Goal: Task Accomplishment & Management: Use online tool/utility

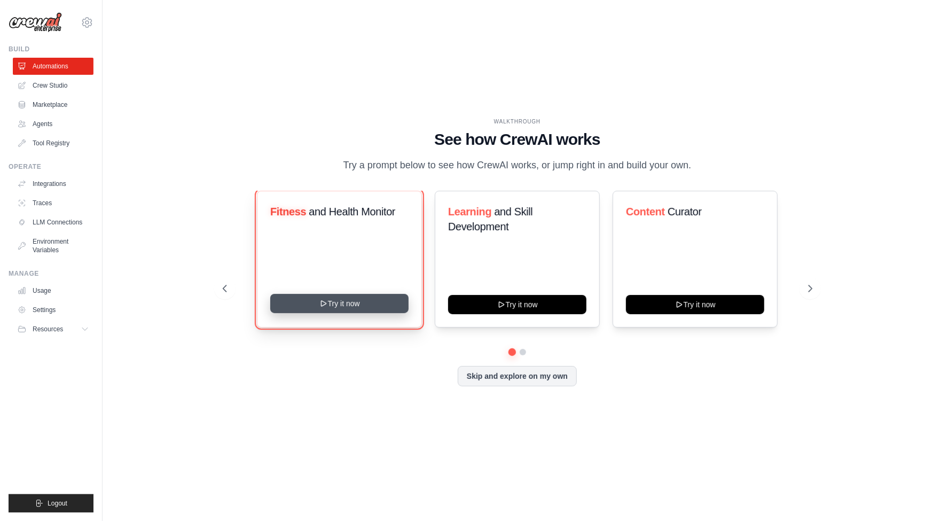
drag, startPoint x: 519, startPoint y: 308, endPoint x: 351, endPoint y: 309, distance: 168.2
drag, startPoint x: 351, startPoint y: 309, endPoint x: 339, endPoint y: 308, distance: 11.8
click at [339, 308] on button "Try it now" at bounding box center [339, 303] width 138 height 19
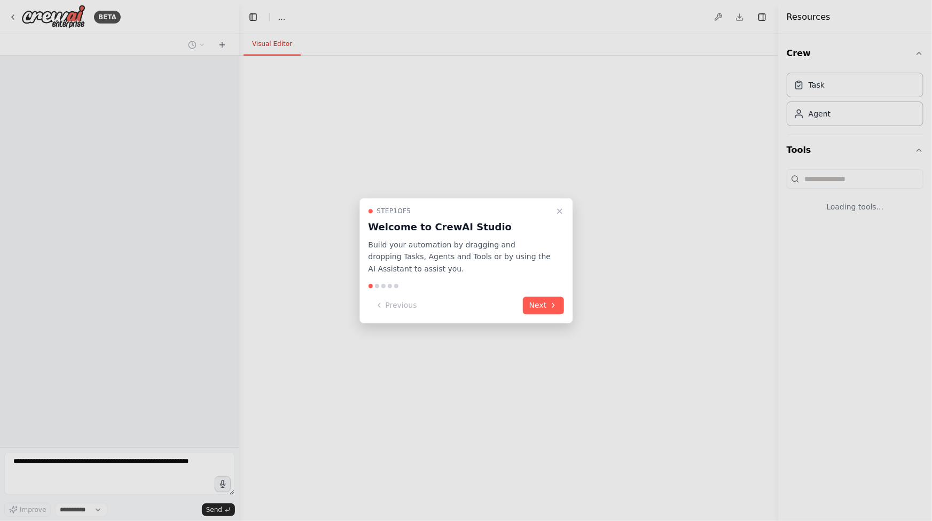
select select "****"
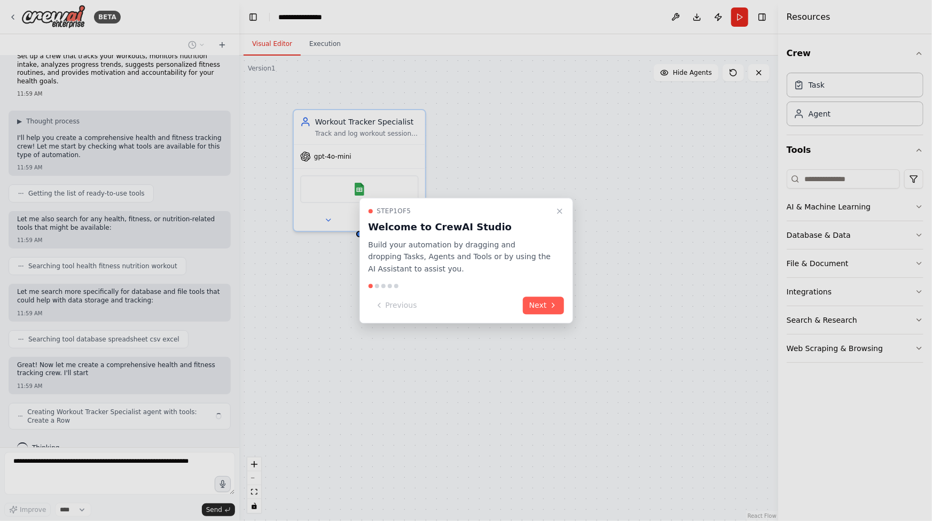
scroll to position [25, 0]
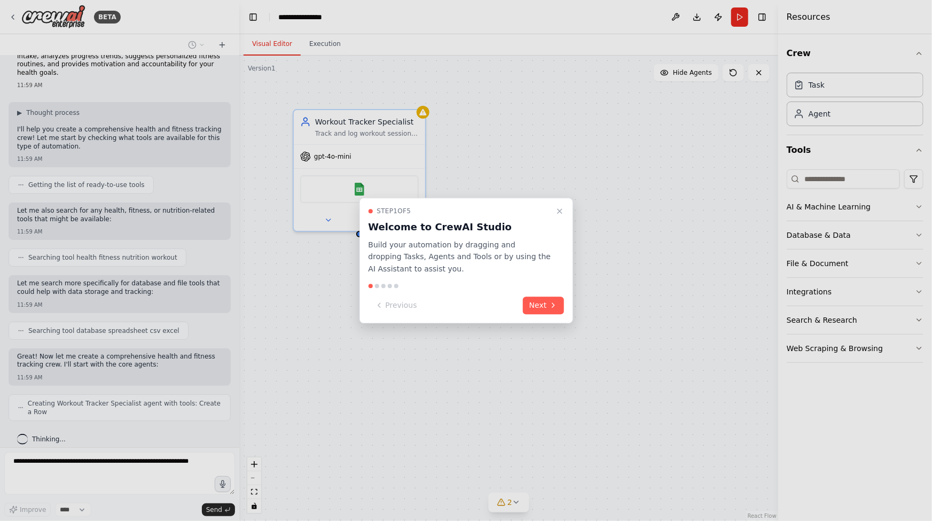
click at [234, 75] on div at bounding box center [466, 260] width 932 height 521
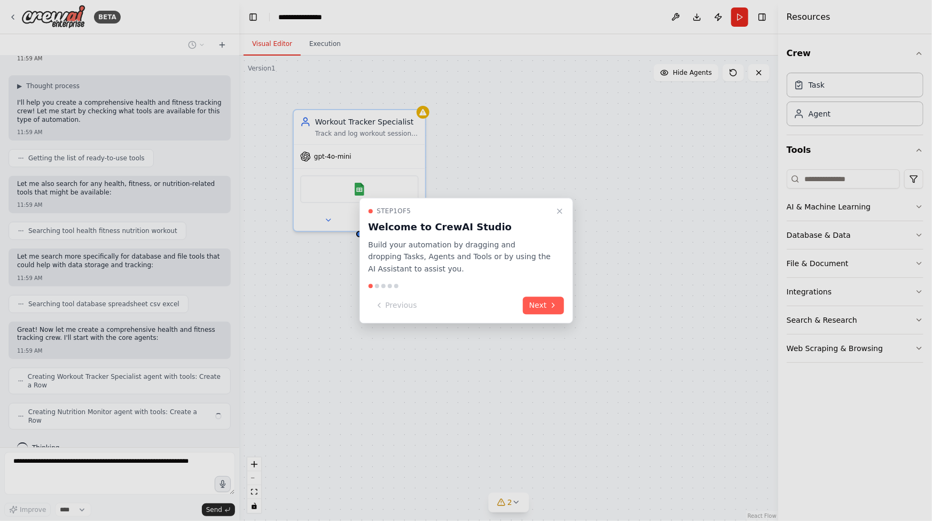
drag, startPoint x: 235, startPoint y: 118, endPoint x: 235, endPoint y: 80, distance: 37.9
click at [235, 80] on div at bounding box center [466, 260] width 932 height 521
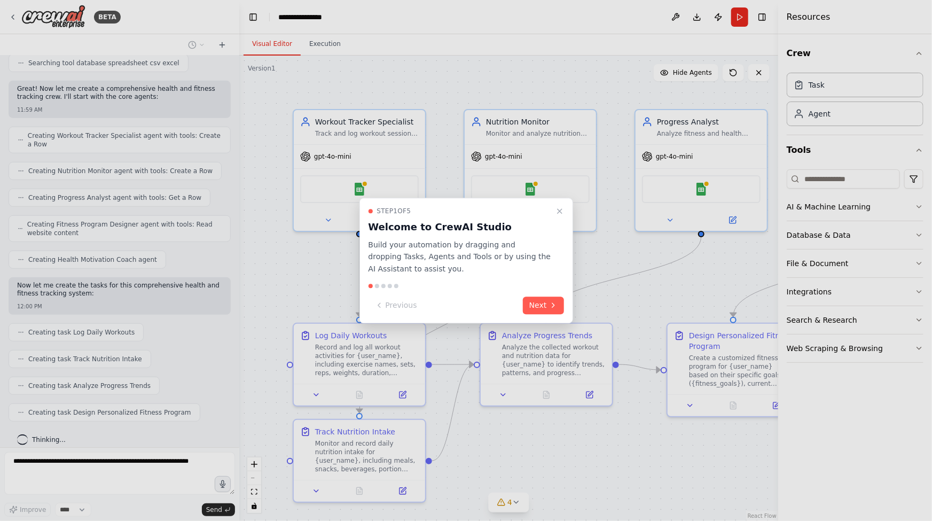
scroll to position [319, 0]
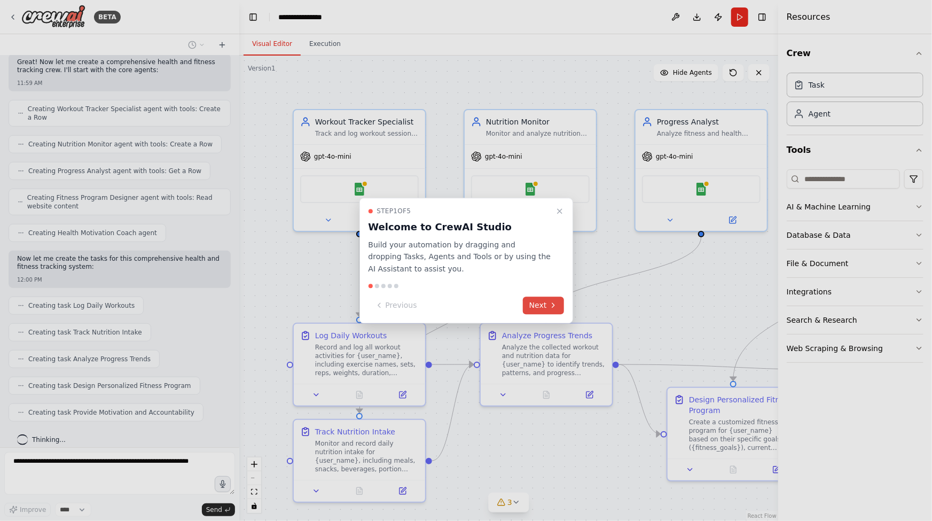
click at [545, 306] on button "Next" at bounding box center [543, 305] width 41 height 18
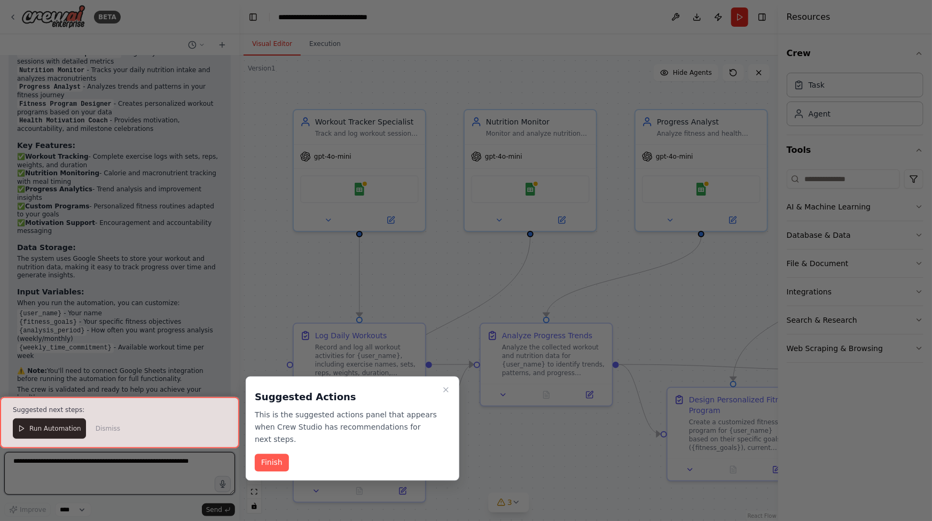
scroll to position [902, 0]
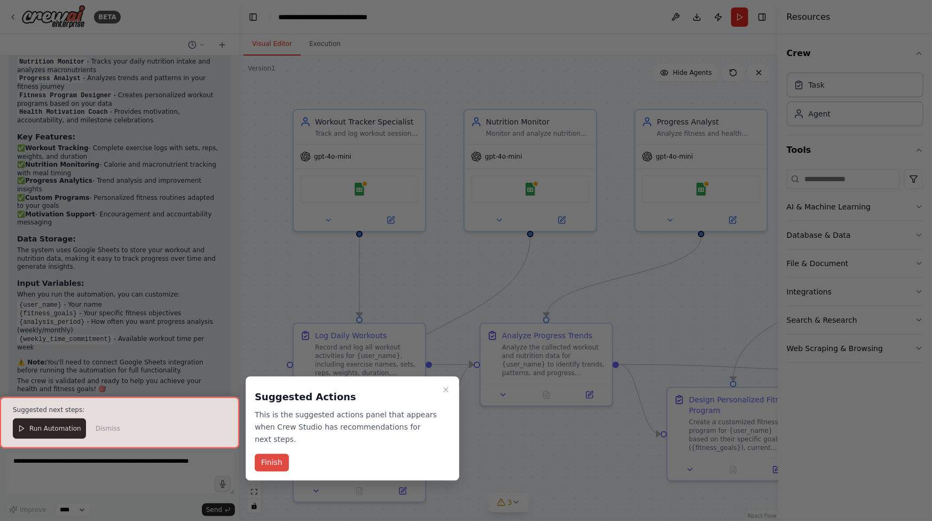
click at [278, 454] on button "Finish" at bounding box center [272, 463] width 34 height 18
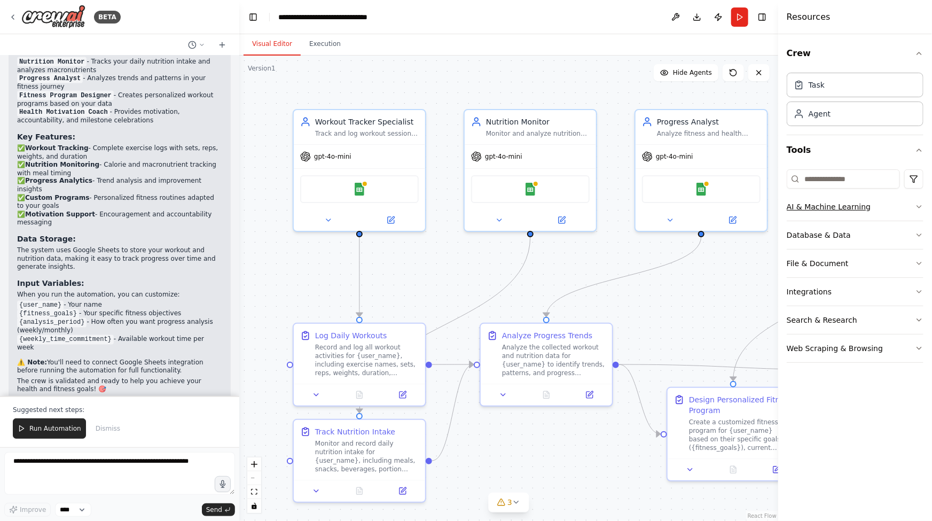
click at [918, 204] on icon "button" at bounding box center [919, 206] width 9 height 9
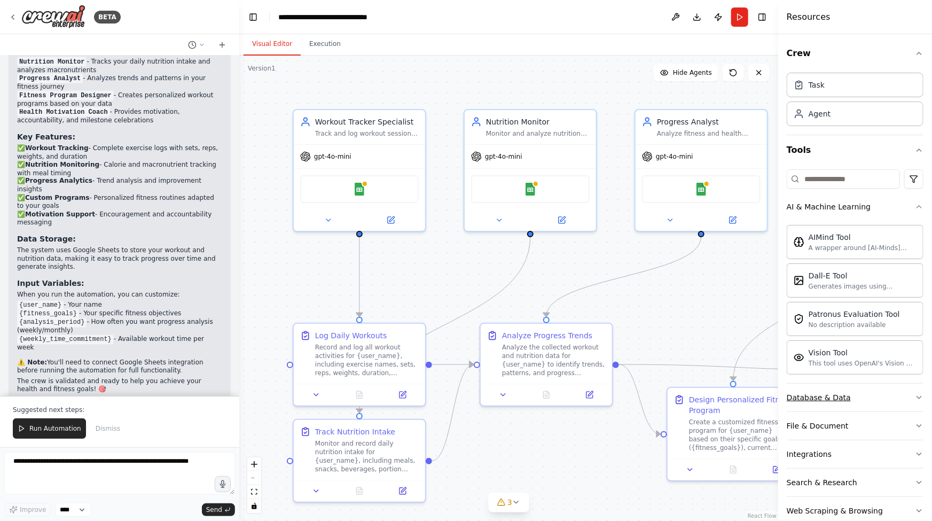
click at [915, 395] on icon "button" at bounding box center [919, 397] width 9 height 9
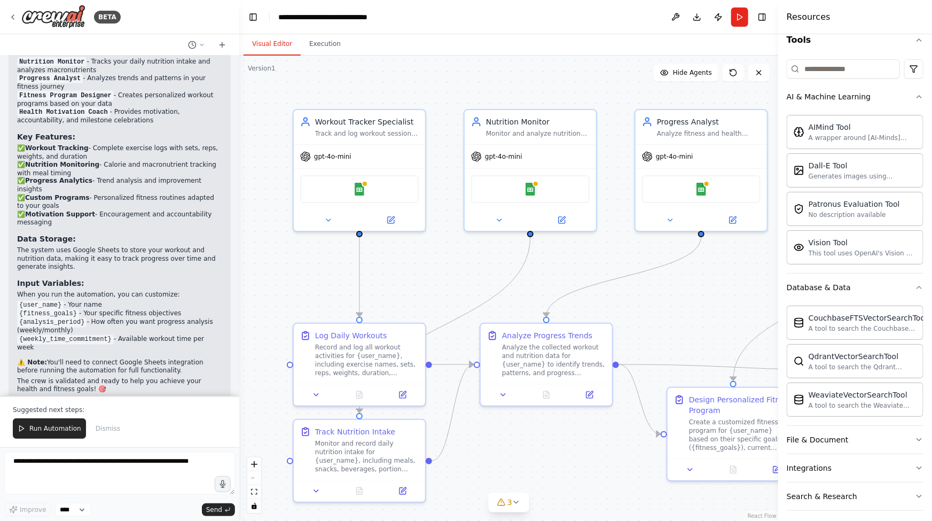
scroll to position [143, 0]
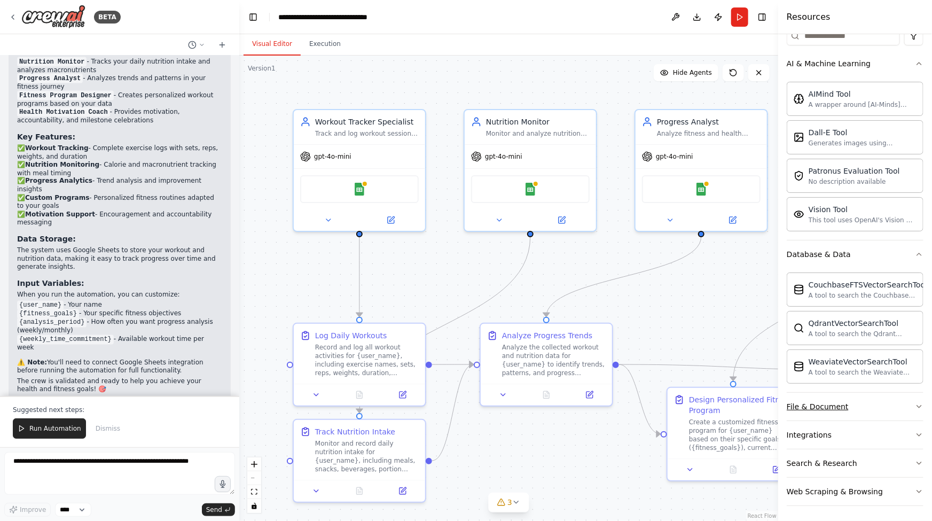
click at [915, 405] on icon "button" at bounding box center [919, 406] width 9 height 9
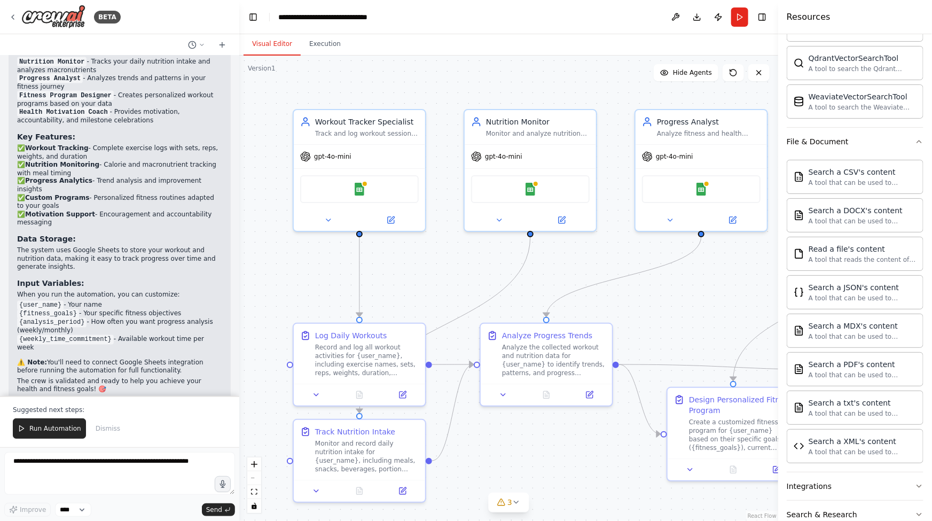
scroll to position [458, 0]
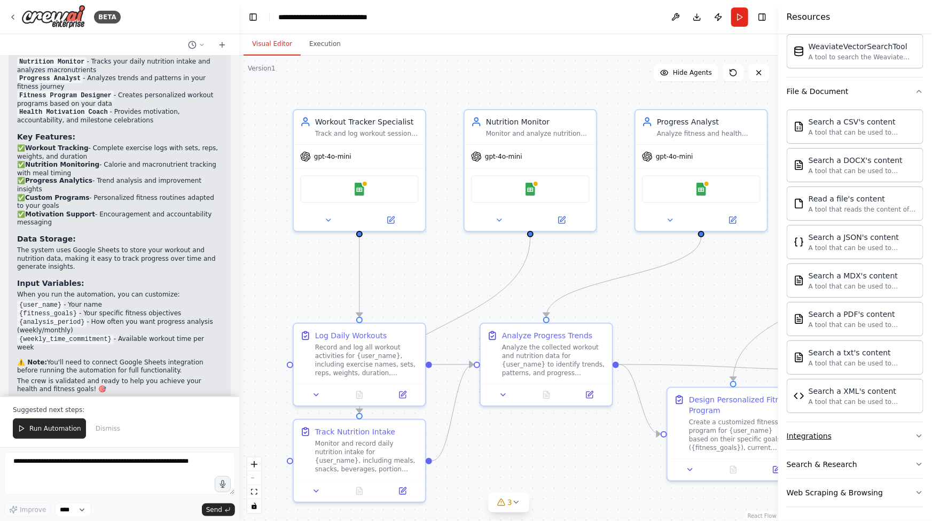
click at [915, 434] on icon "button" at bounding box center [919, 435] width 9 height 9
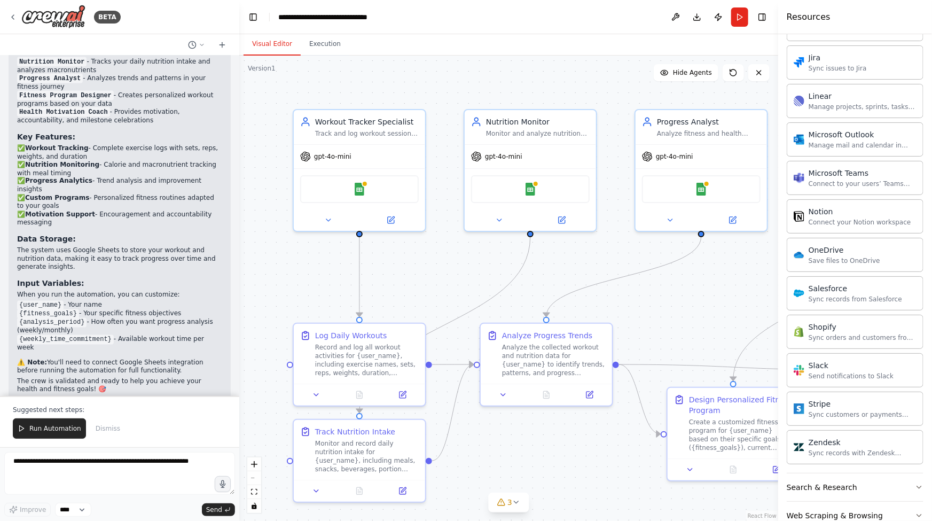
scroll to position [1271, 0]
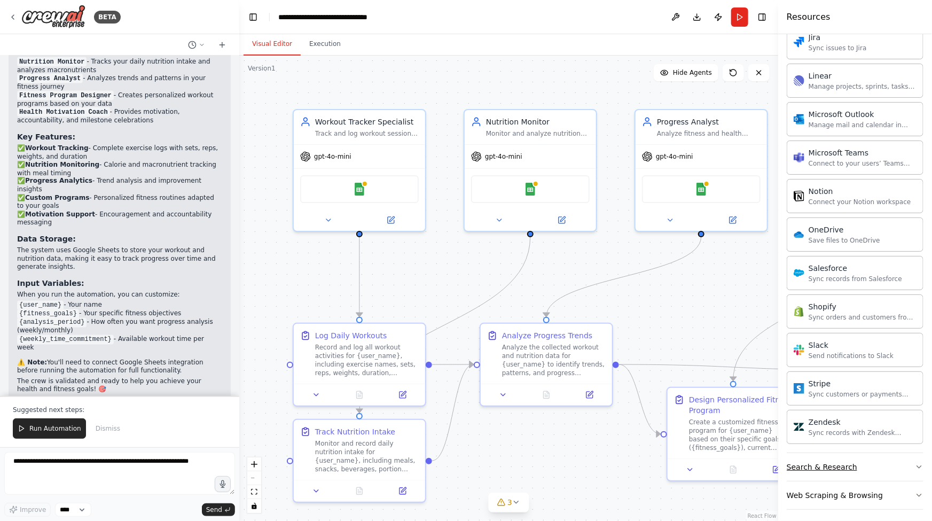
click at [917, 466] on icon "button" at bounding box center [919, 467] width 4 height 2
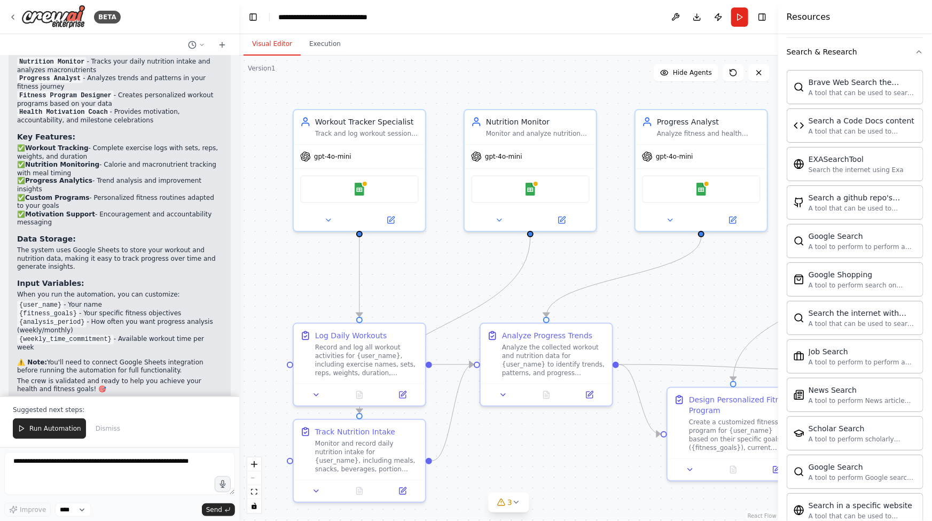
scroll to position [1816, 0]
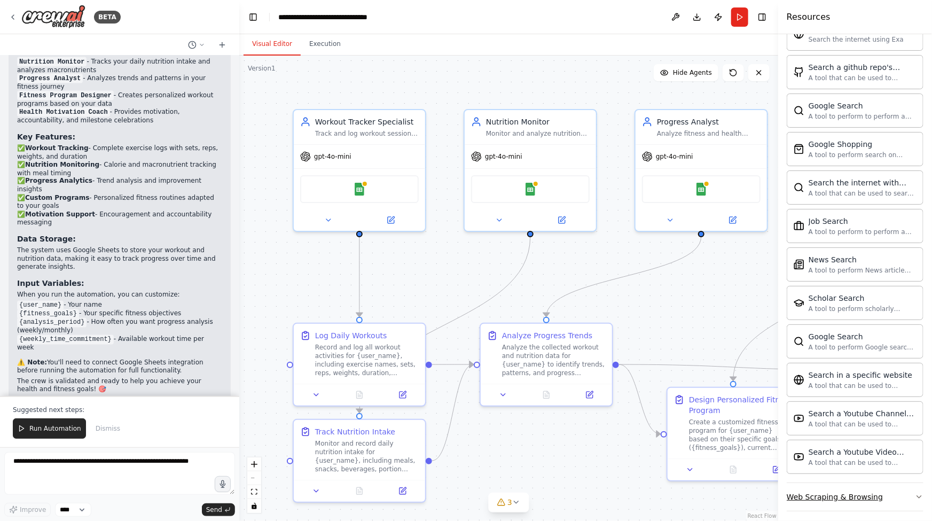
click at [917, 495] on icon "button" at bounding box center [919, 496] width 4 height 2
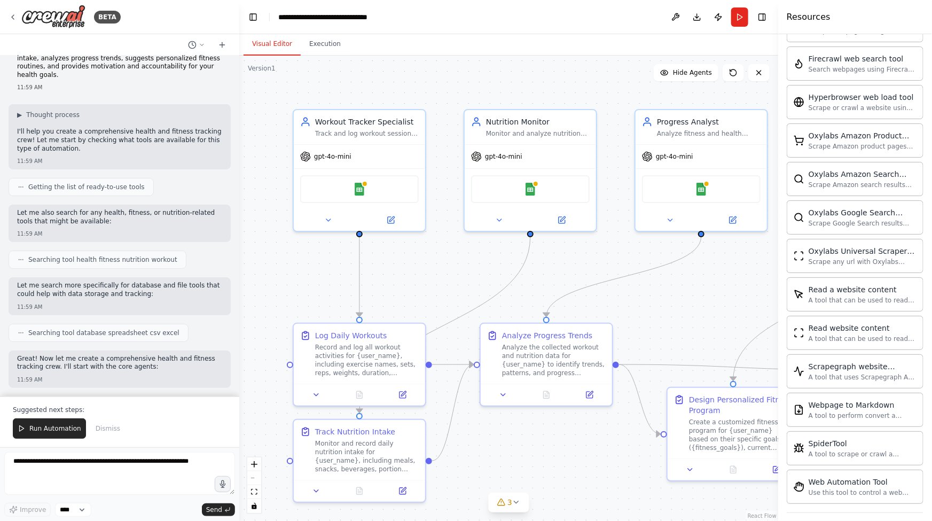
scroll to position [0, 0]
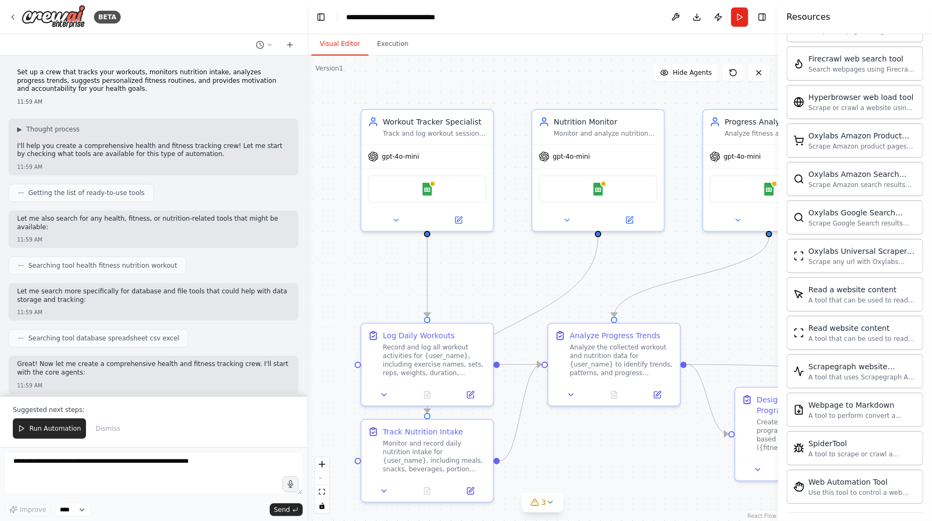
drag, startPoint x: 238, startPoint y: 266, endPoint x: 307, endPoint y: 257, distance: 69.5
click at [307, 257] on div "BETA Set up a crew that tracks your workouts, monitors nutrition intake, analyz…" at bounding box center [466, 260] width 932 height 521
drag, startPoint x: 305, startPoint y: 150, endPoint x: 304, endPoint y: 161, distance: 11.8
click at [304, 161] on div "BETA Set up a crew that tracks your workouts, monitors nutrition intake, analyz…" at bounding box center [466, 260] width 932 height 521
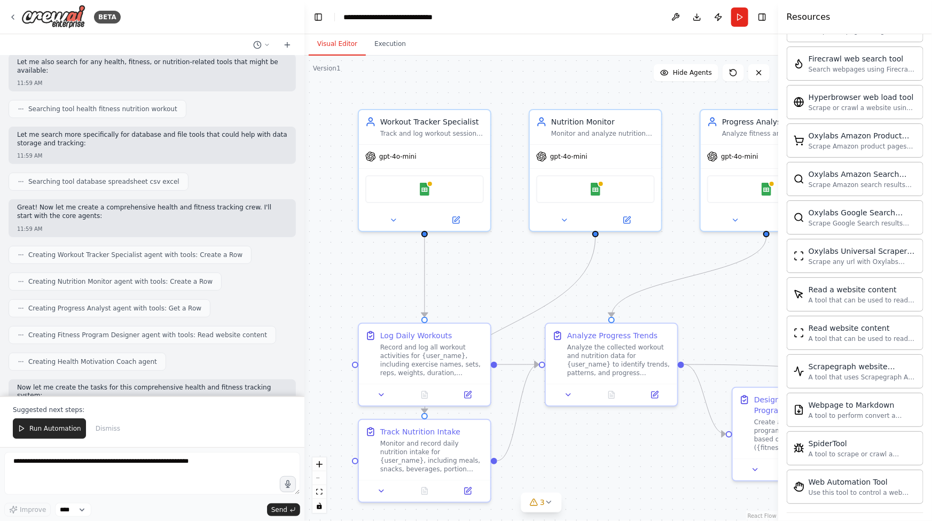
scroll to position [168, 0]
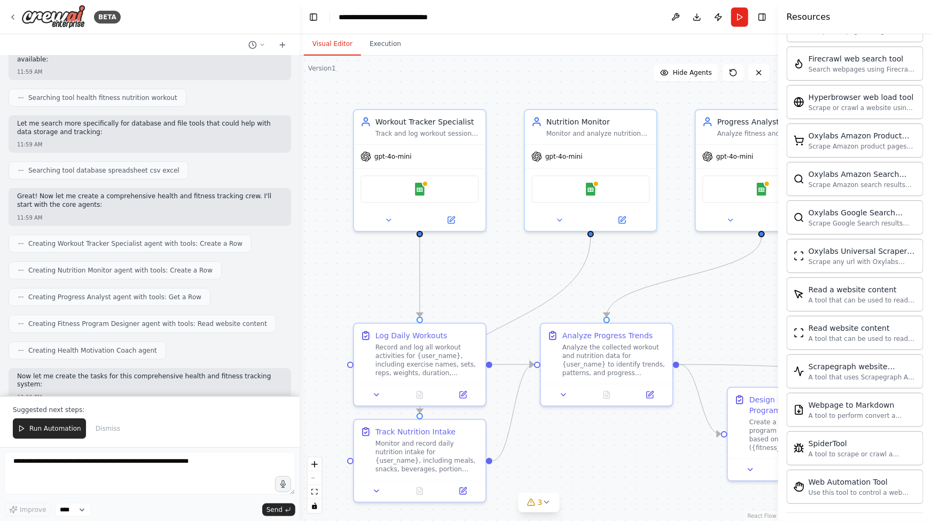
click at [300, 188] on div "BETA Set up a crew that tracks your workouts, monitors nutrition intake, analyz…" at bounding box center [466, 260] width 932 height 521
click at [296, 196] on div "BETA Set up a crew that tracks your workouts, monitors nutrition intake, analyz…" at bounding box center [466, 260] width 932 height 521
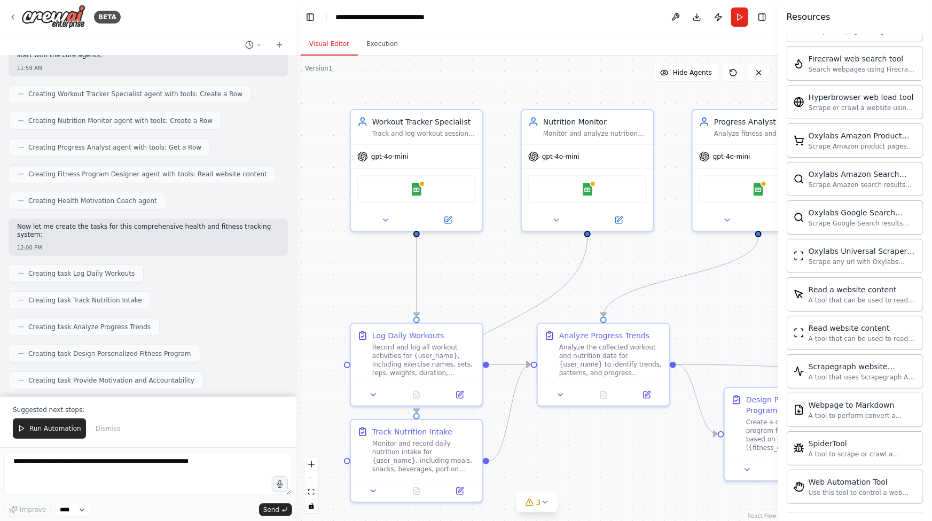
scroll to position [0, 0]
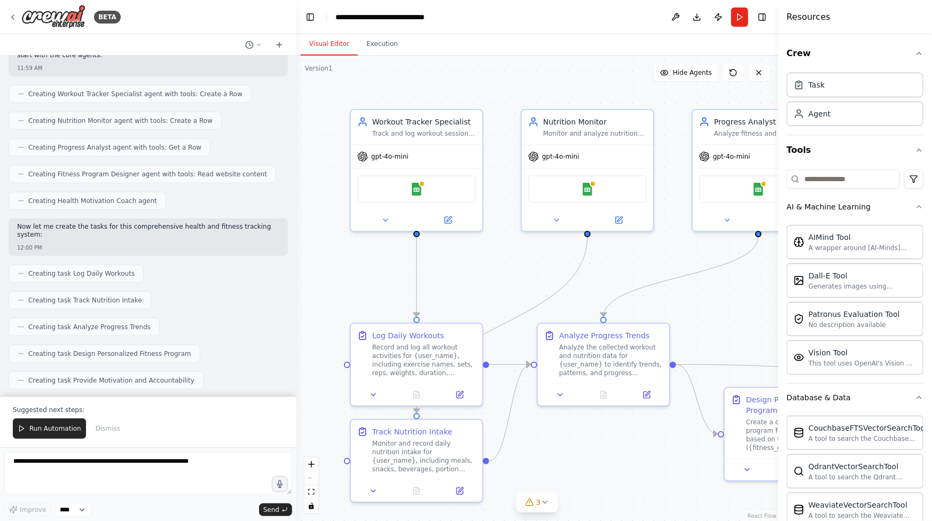
click at [277, 291] on div "Creating task Track Nutrition Intake" at bounding box center [148, 300] width 279 height 18
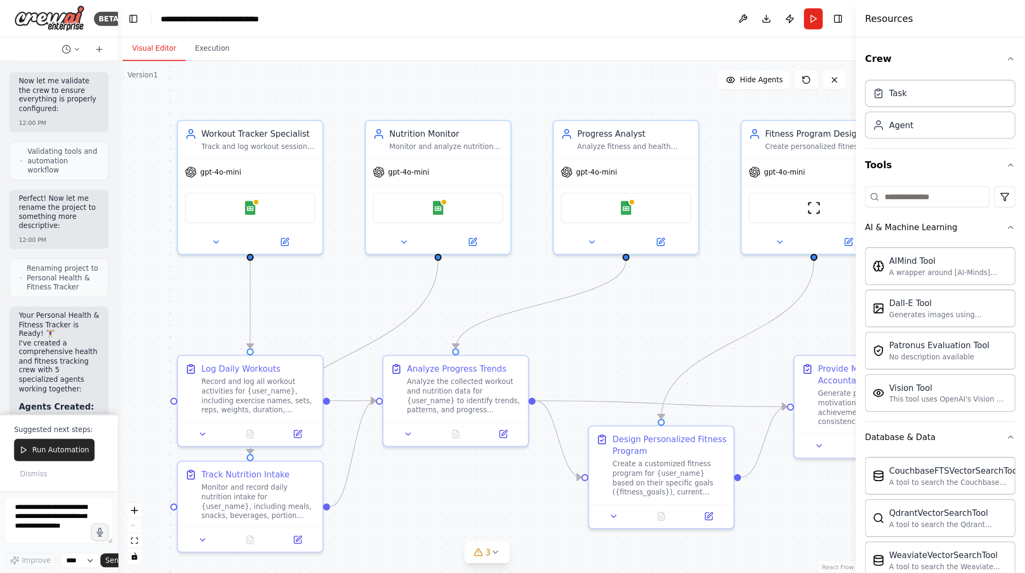
scroll to position [1290, 0]
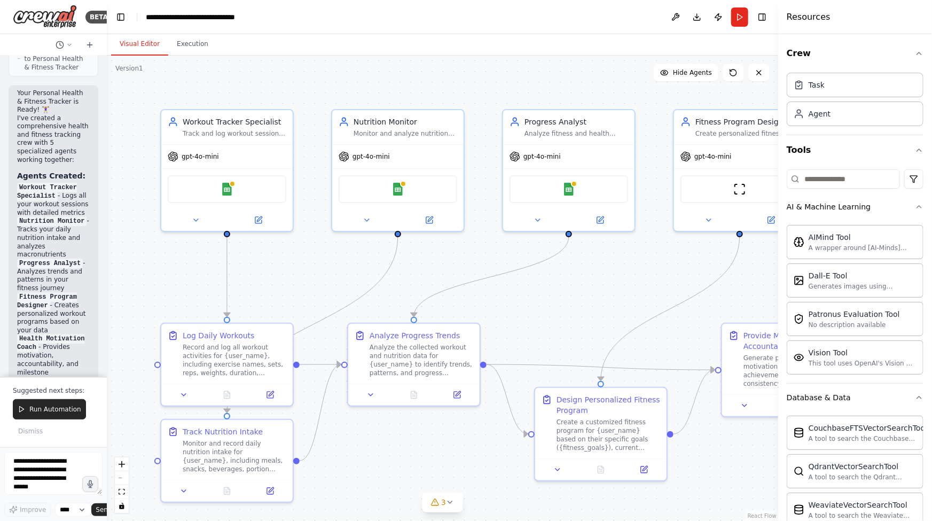
drag, startPoint x: 295, startPoint y: 218, endPoint x: 54, endPoint y: 193, distance: 242.1
click at [54, 193] on div "BETA Set up a crew that tracks your workouts, monitors nutrition intake, analyz…" at bounding box center [53, 260] width 107 height 521
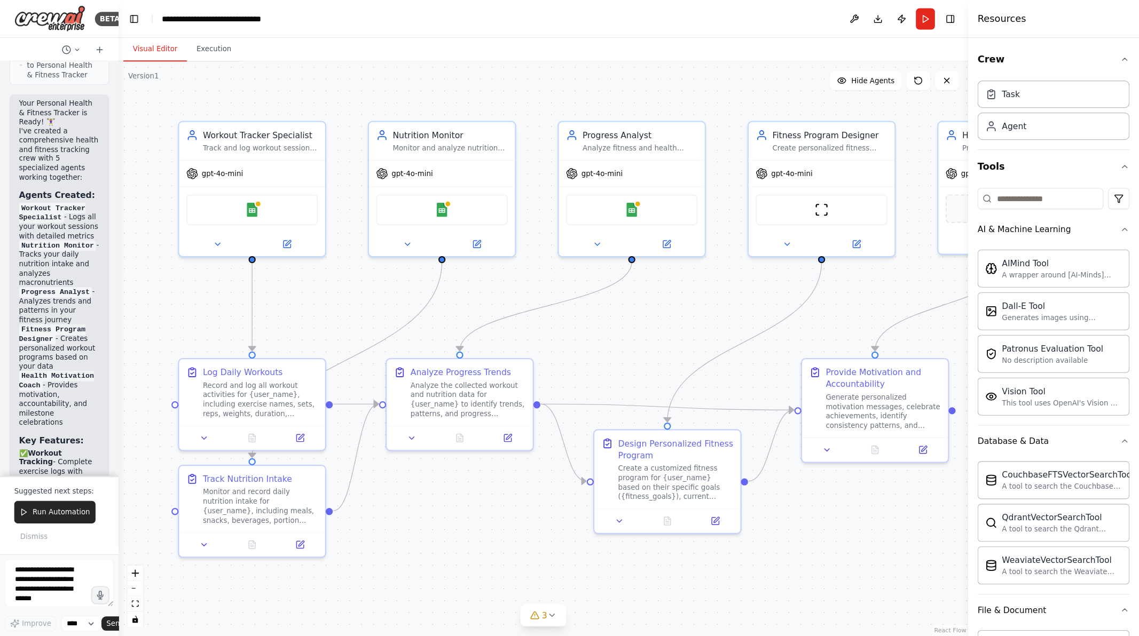
scroll to position [1289, 0]
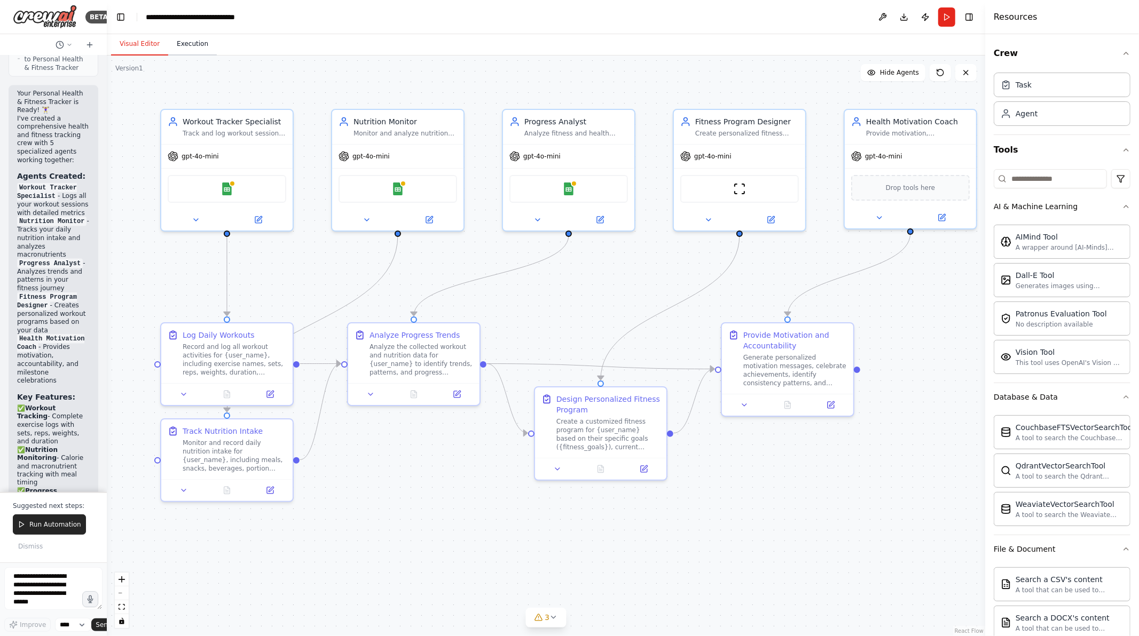
click at [187, 45] on button "Execution" at bounding box center [192, 44] width 49 height 22
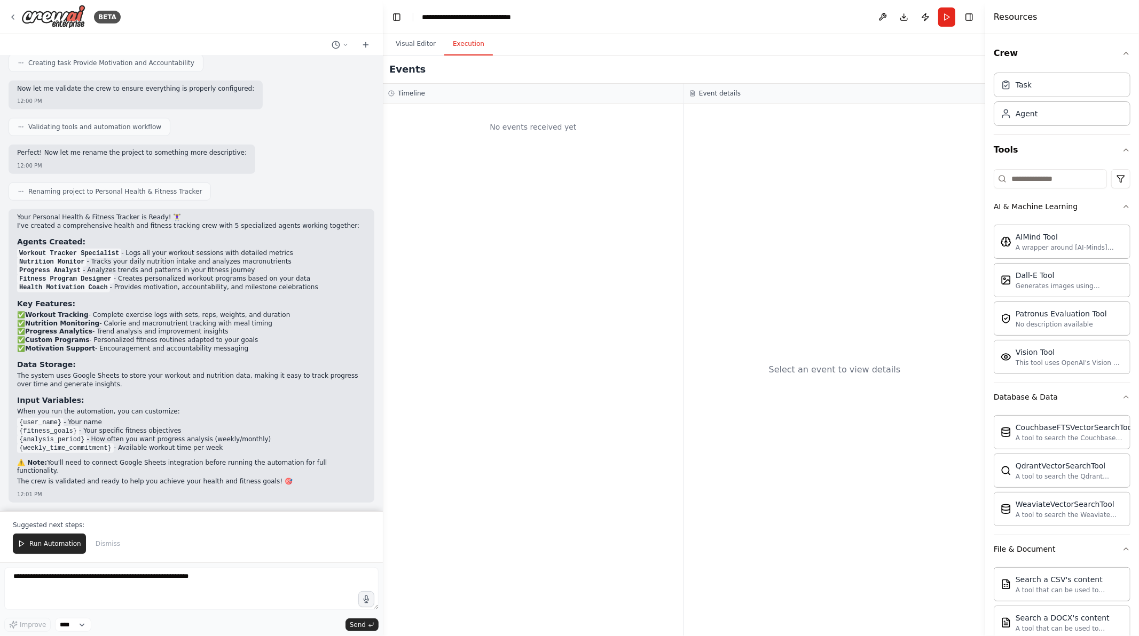
scroll to position [589, 0]
drag, startPoint x: 104, startPoint y: 446, endPoint x: 383, endPoint y: 458, distance: 279.5
click at [383, 458] on div "BETA Set up a crew that tracks your workouts, monitors nutrition intake, analyz…" at bounding box center [569, 318] width 1139 height 636
click at [29, 520] on span "Run Automation" at bounding box center [55, 544] width 52 height 9
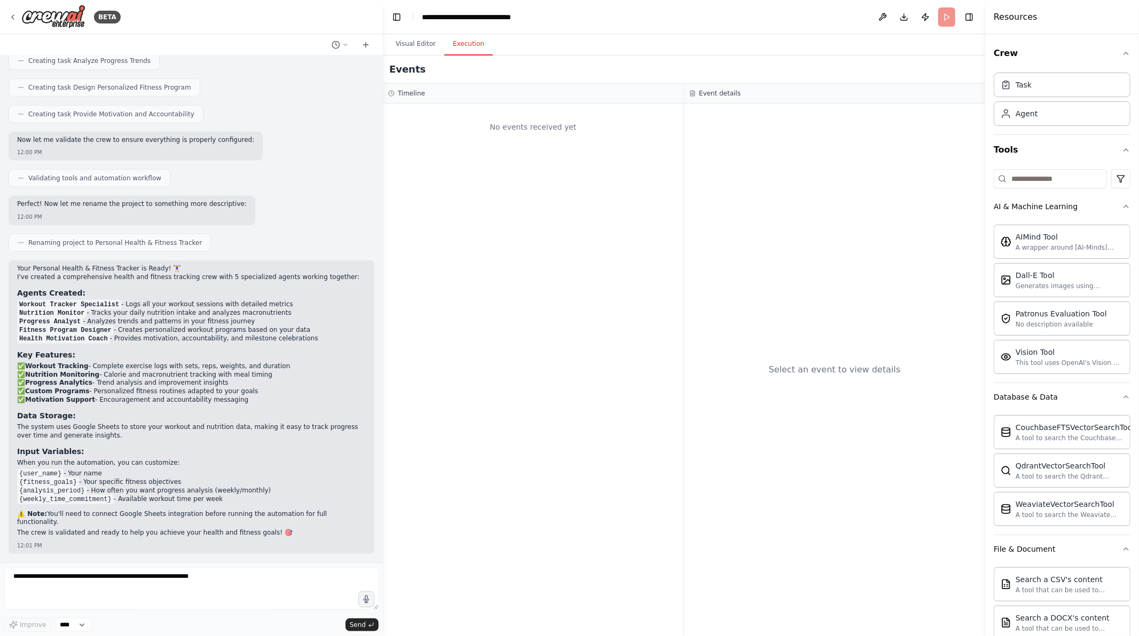
scroll to position [538, 0]
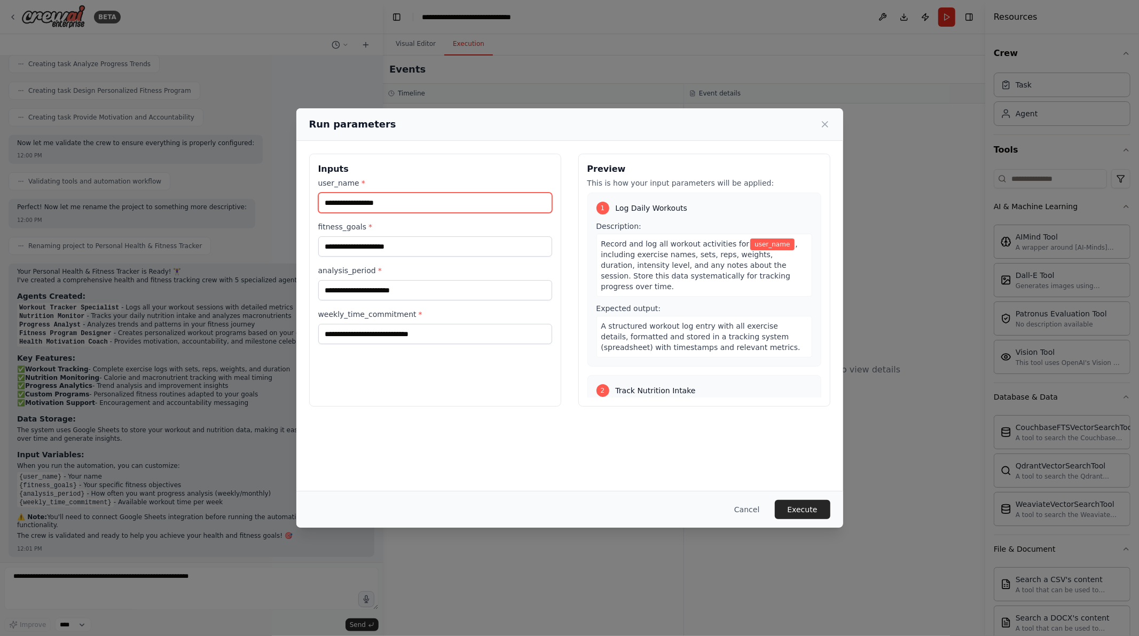
click at [405, 204] on input "user_name *" at bounding box center [435, 203] width 234 height 20
type input "*******"
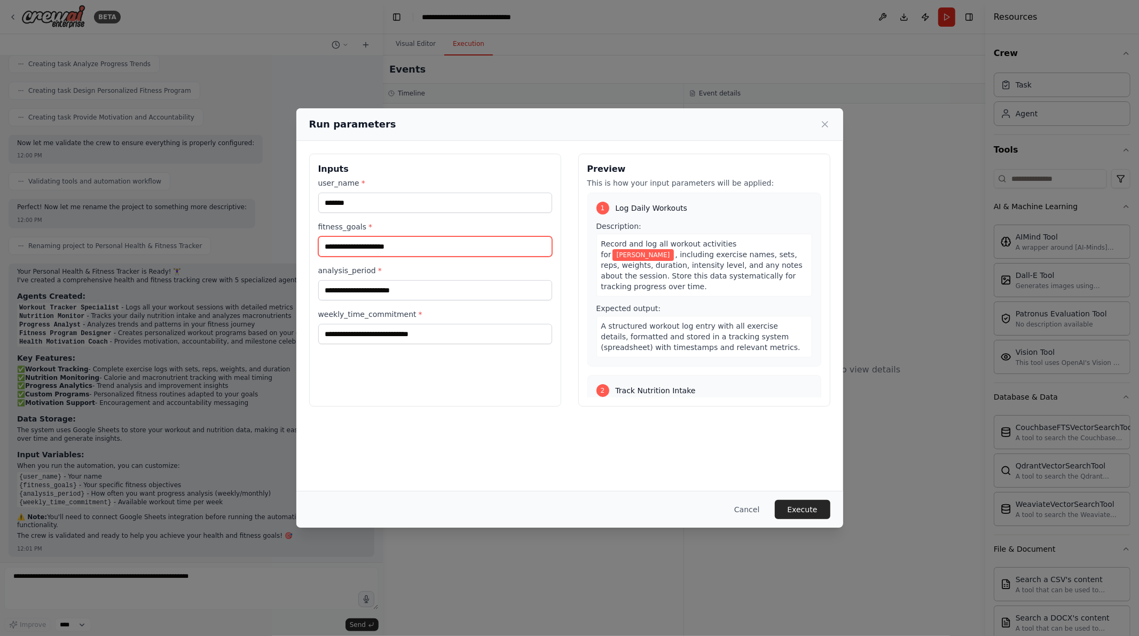
click at [418, 249] on input "fitness_goals *" at bounding box center [435, 247] width 234 height 20
type input "**********"
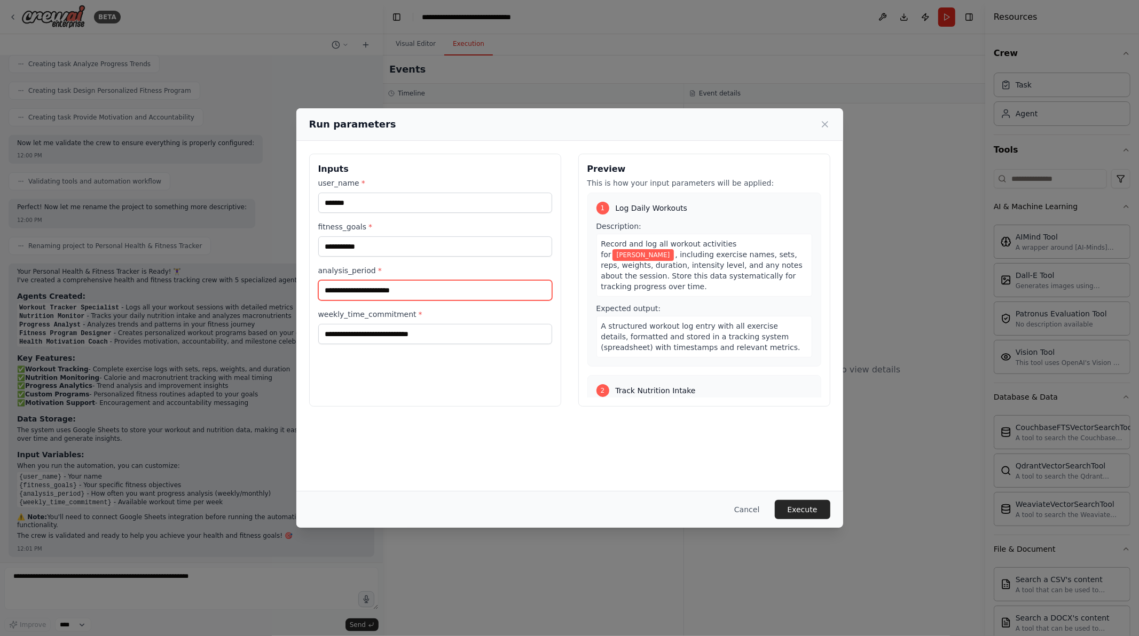
click at [389, 290] on input "analysis_period *" at bounding box center [435, 290] width 234 height 20
type input "*******"
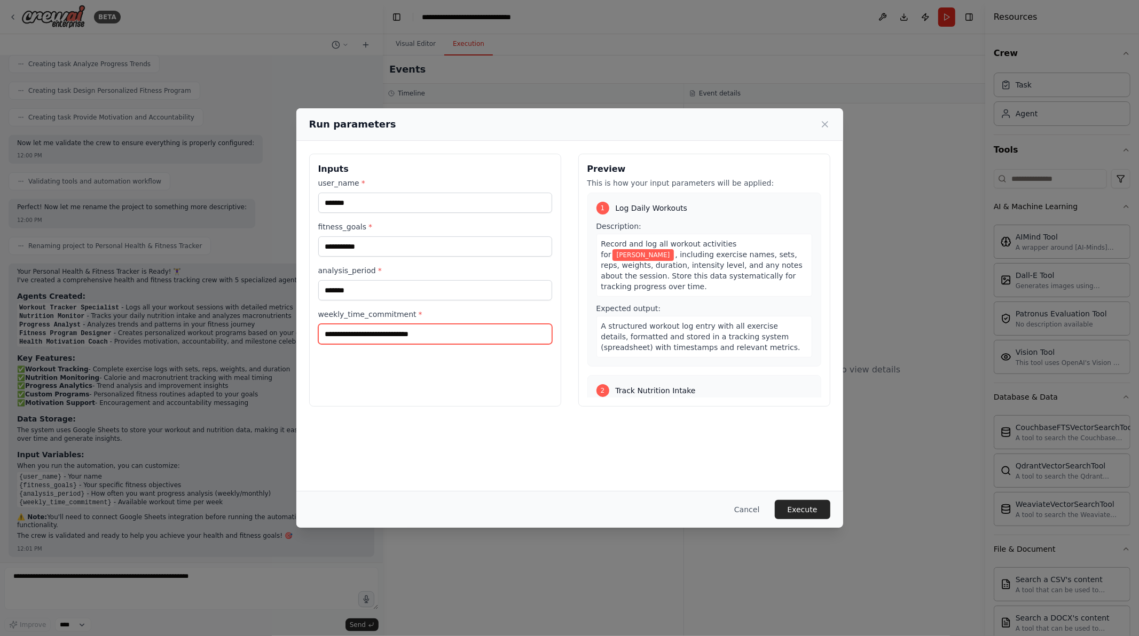
click at [411, 336] on input "weekly_time_commitment *" at bounding box center [435, 334] width 234 height 20
type input "*"
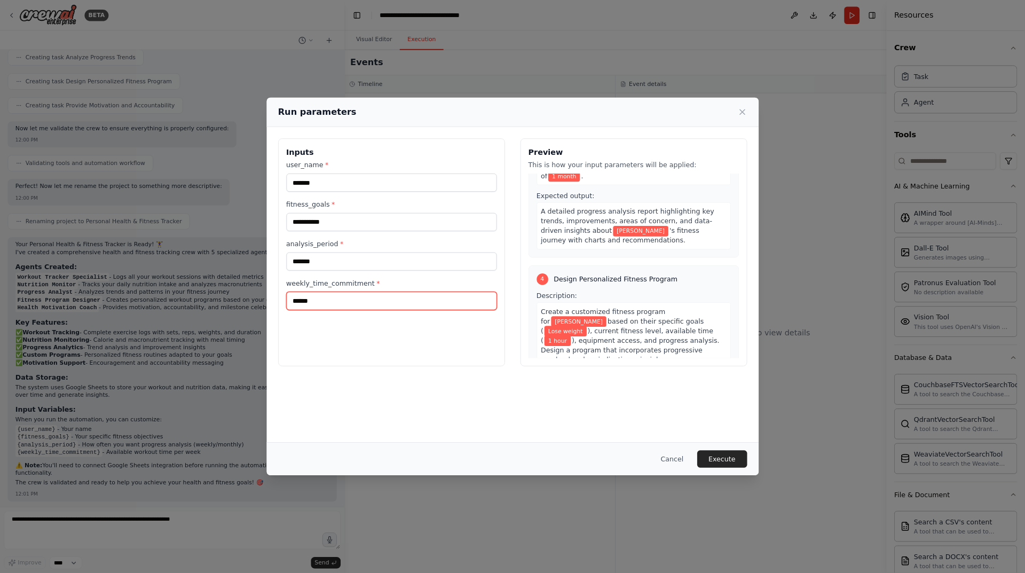
scroll to position [743, 0]
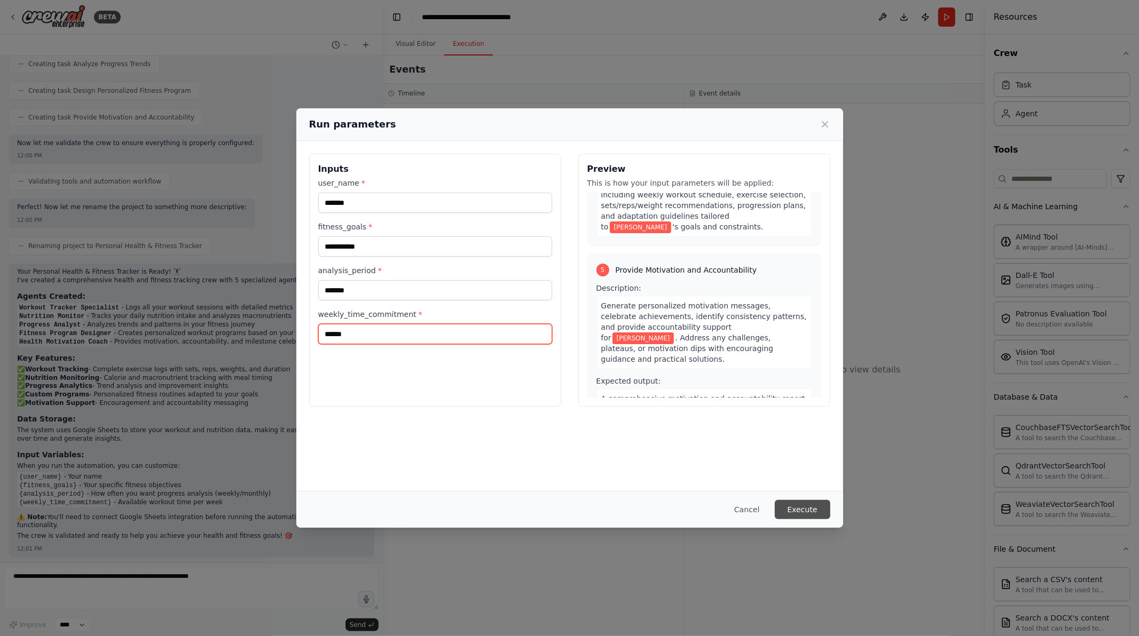
type input "******"
click at [804, 503] on button "Execute" at bounding box center [803, 509] width 56 height 19
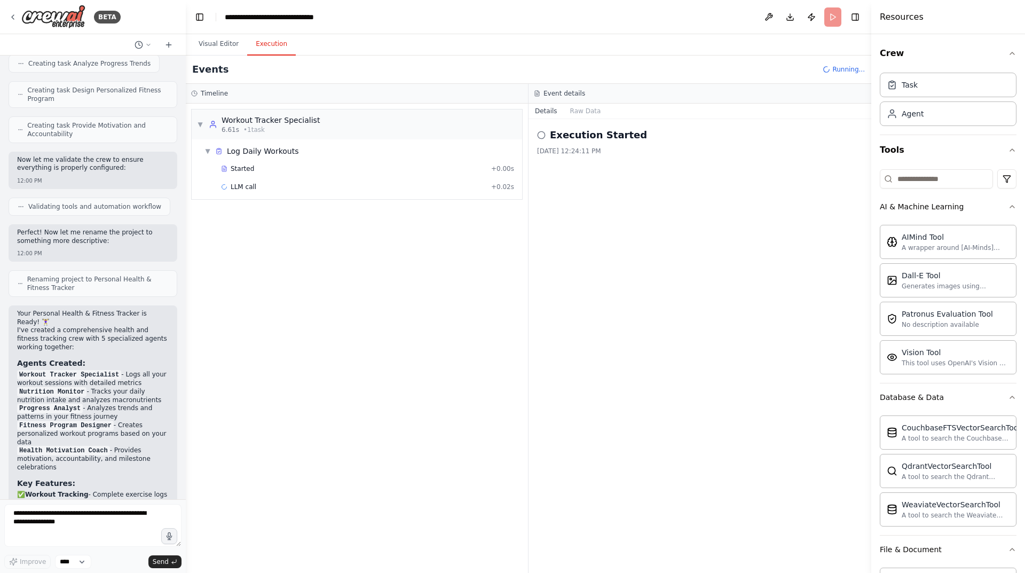
scroll to position [648, 0]
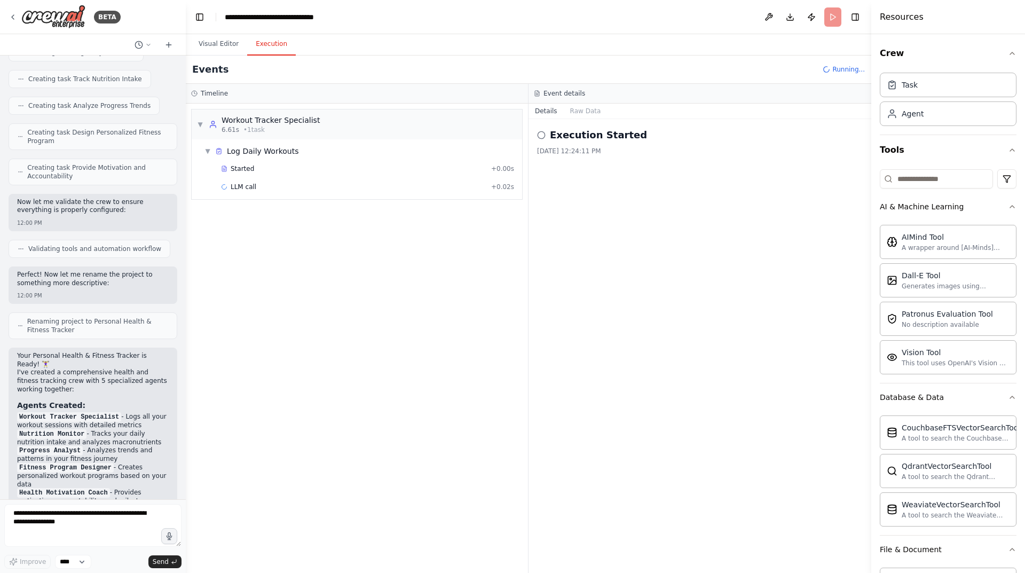
drag, startPoint x: 380, startPoint y: 315, endPoint x: 189, endPoint y: 320, distance: 190.7
click at [189, 320] on div "BETA Set up a crew that tracks your workouts, monitors nutrition intake, analyz…" at bounding box center [512, 286] width 1025 height 573
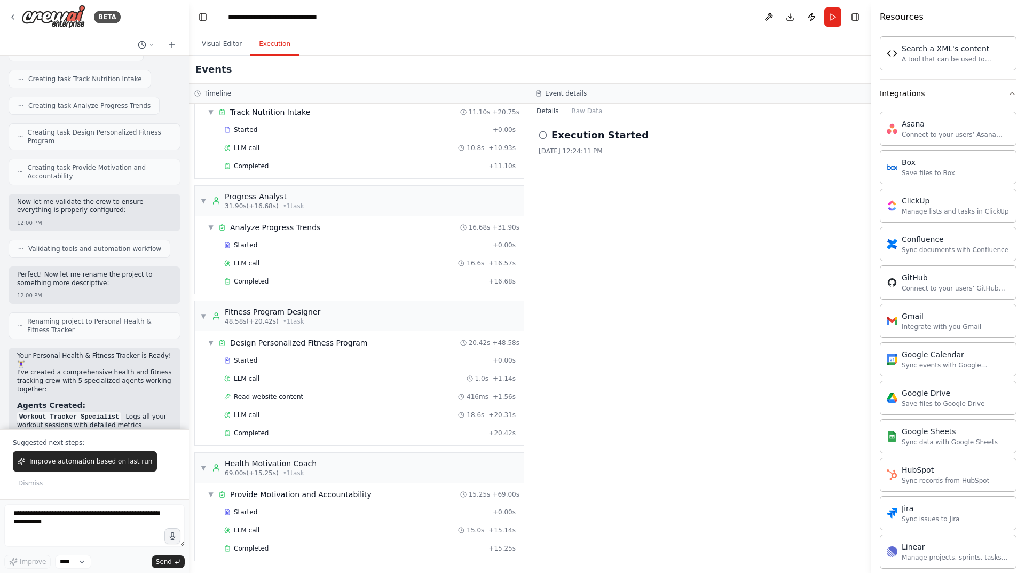
scroll to position [809, 0]
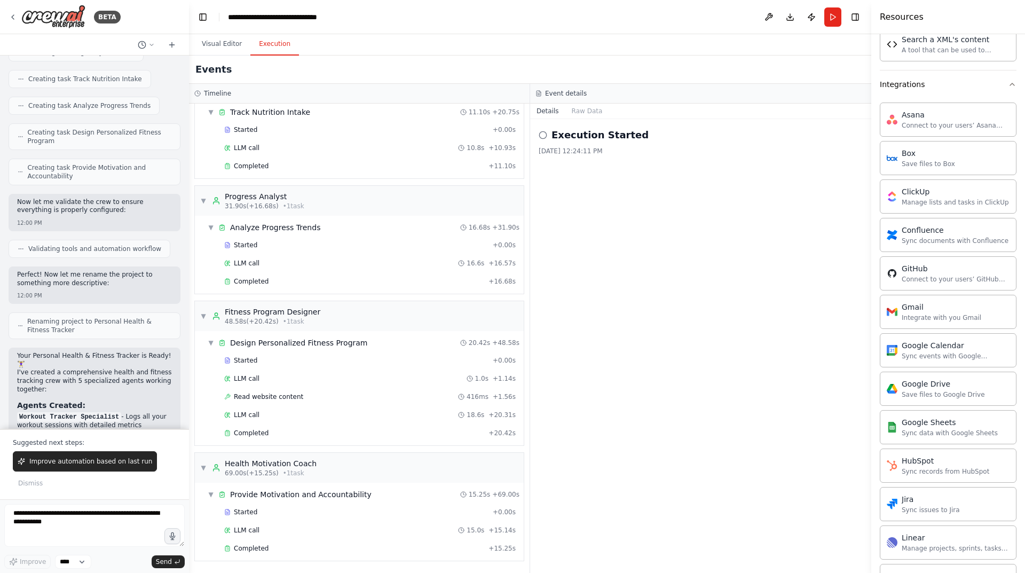
click at [546, 136] on icon at bounding box center [543, 135] width 9 height 9
click at [545, 136] on icon at bounding box center [543, 135] width 9 height 9
click at [586, 111] on button "Raw Data" at bounding box center [587, 111] width 44 height 15
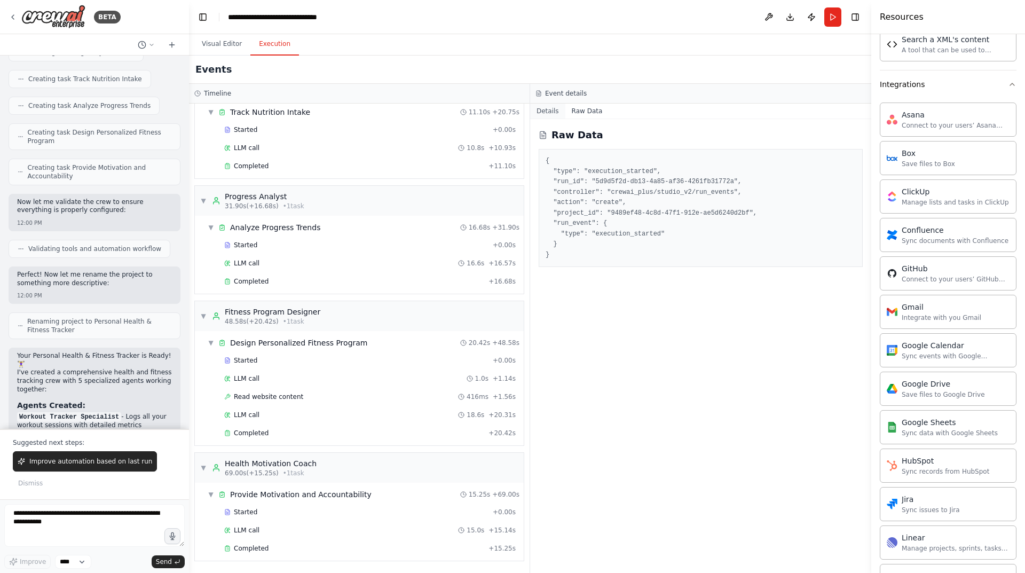
click at [548, 112] on button "Details" at bounding box center [547, 111] width 35 height 15
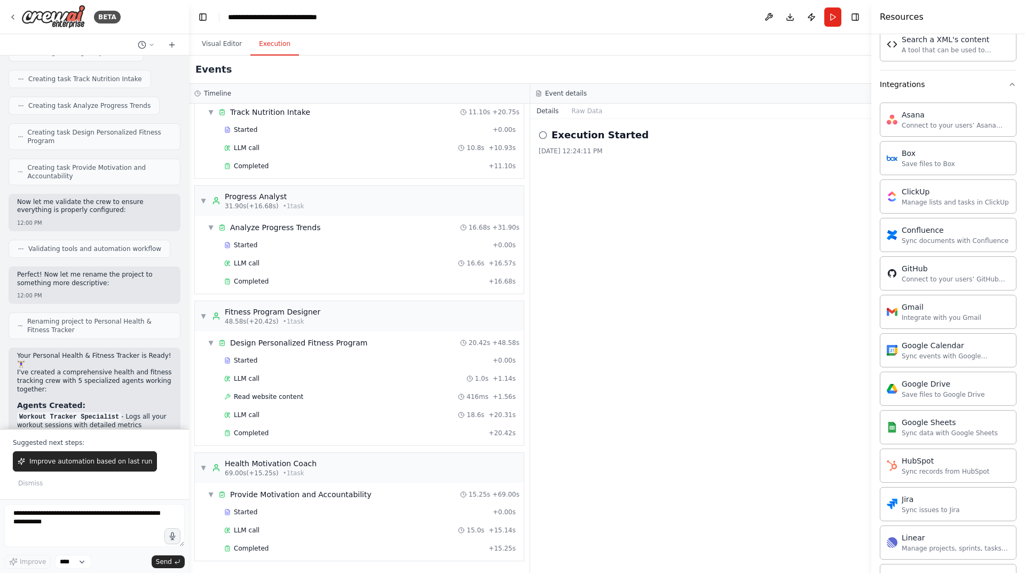
click at [713, 263] on div "Execution Started 9/17/2025, 12:24:11 PM" at bounding box center [700, 346] width 341 height 454
click at [169, 520] on span "Send" at bounding box center [164, 561] width 16 height 9
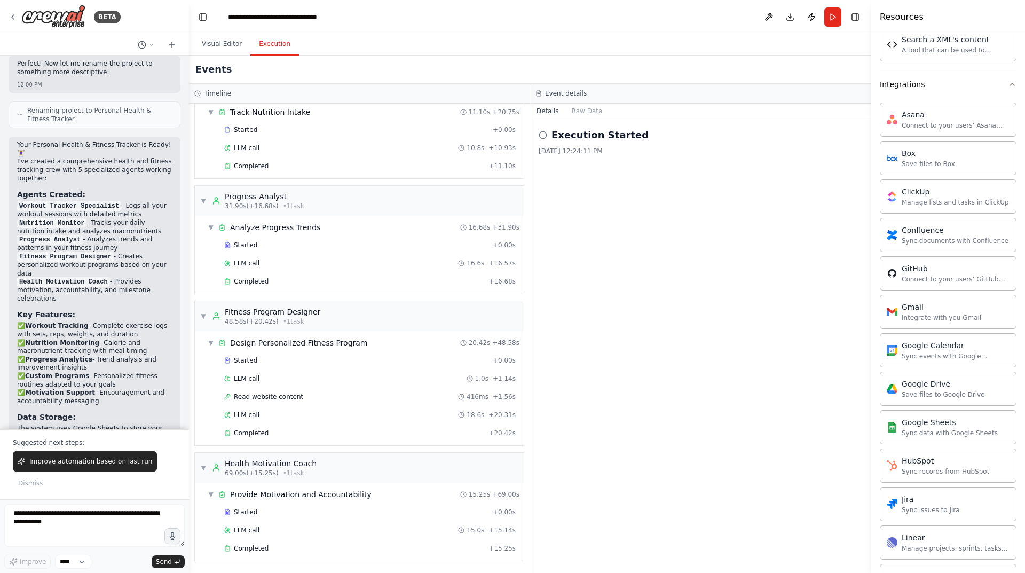
scroll to position [981, 0]
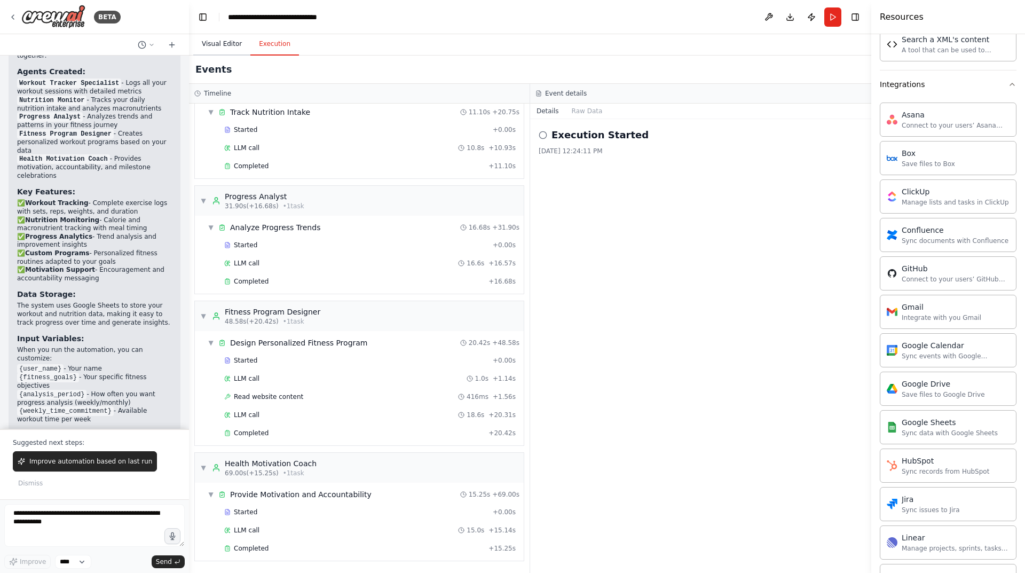
click at [218, 41] on button "Visual Editor" at bounding box center [221, 44] width 57 height 22
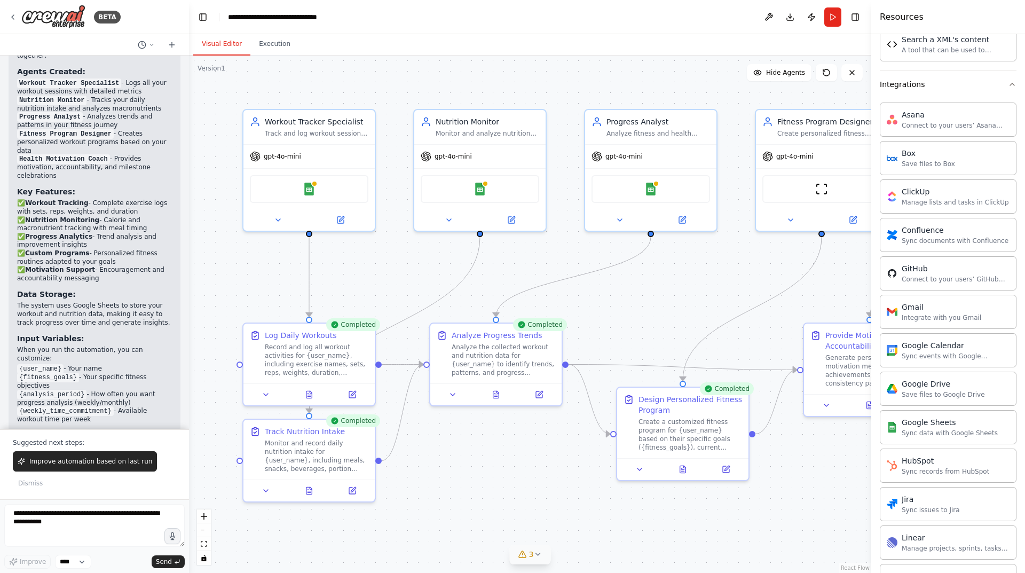
click at [529, 520] on button "3" at bounding box center [530, 555] width 41 height 20
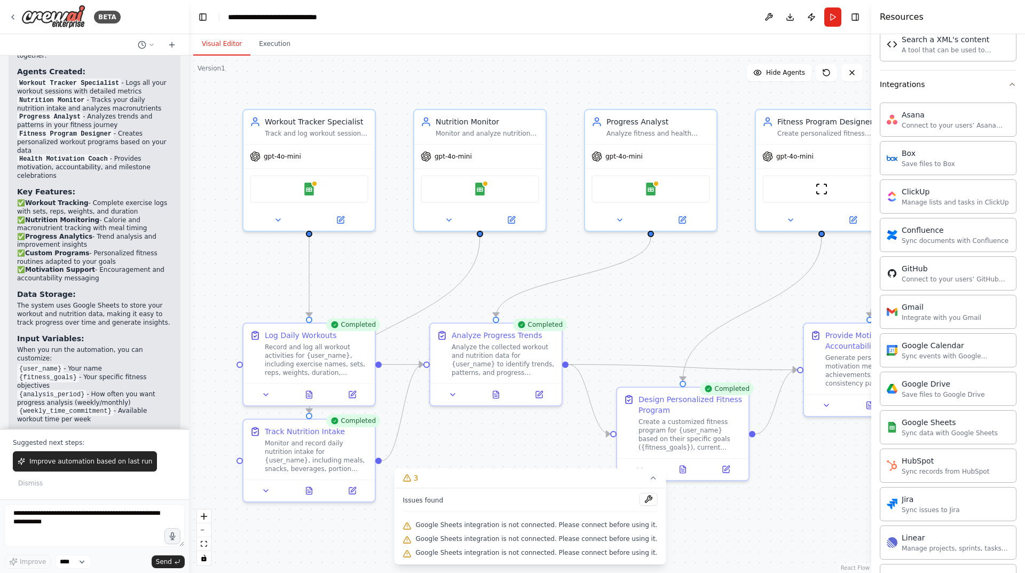
click at [586, 520] on span "Google Sheets integration is not connected. Please connect before using it." at bounding box center [537, 525] width 242 height 9
click at [454, 520] on span "Google Sheets integration is not connected. Please connect before using it." at bounding box center [537, 525] width 242 height 9
click at [706, 520] on div ".deletable-edge-delete-btn { width: 20px; height: 20px; border: 0px solid #ffff…" at bounding box center [530, 314] width 682 height 517
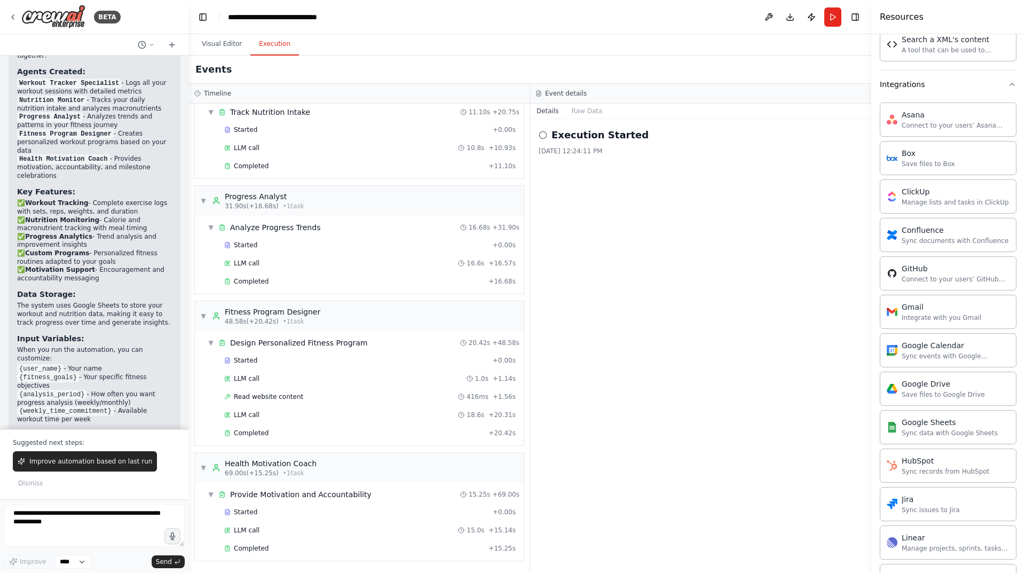
click at [268, 41] on button "Execution" at bounding box center [274, 44] width 49 height 22
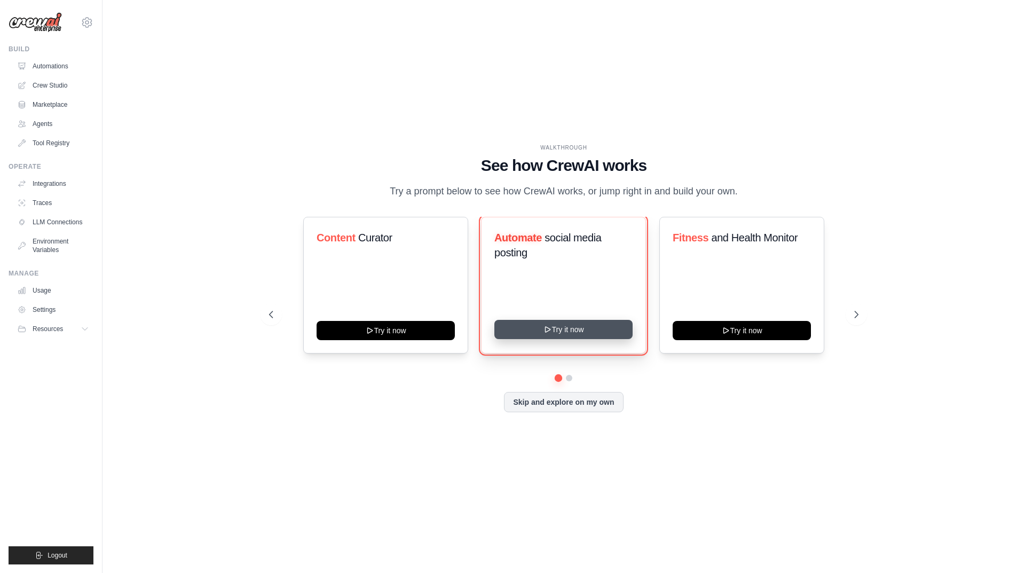
click at [570, 329] on button "Try it now" at bounding box center [563, 329] width 138 height 19
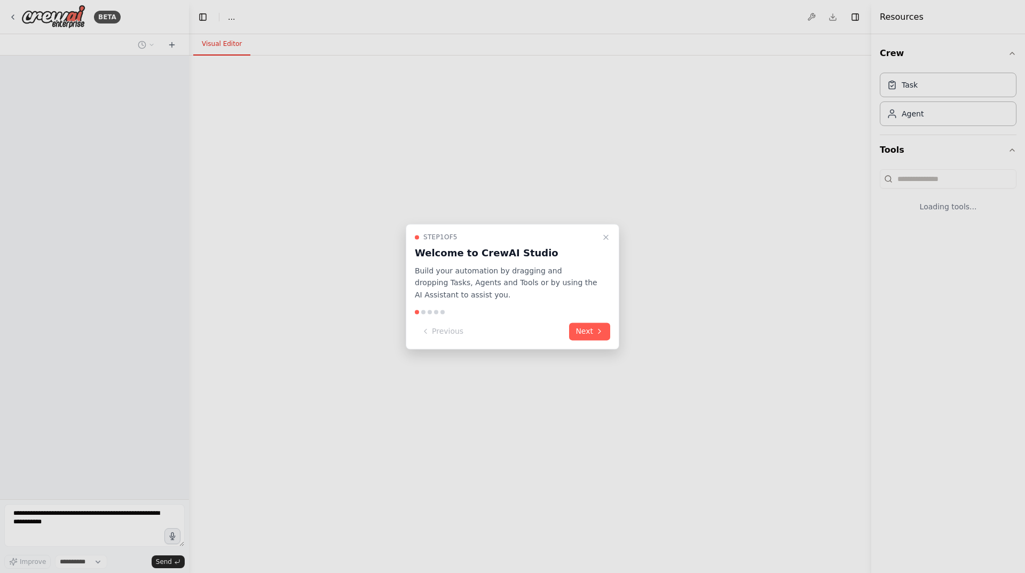
select select "****"
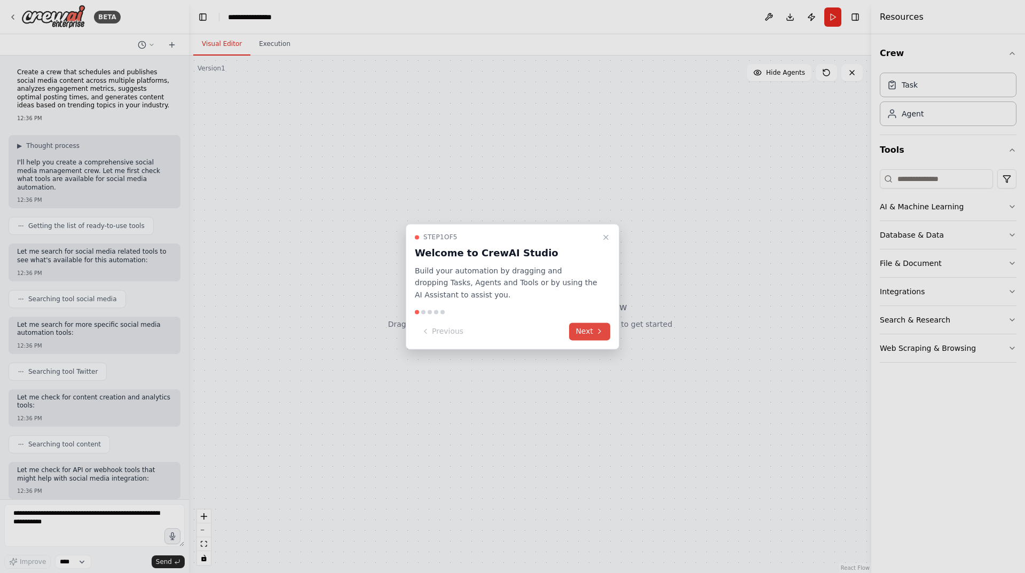
scroll to position [54, 0]
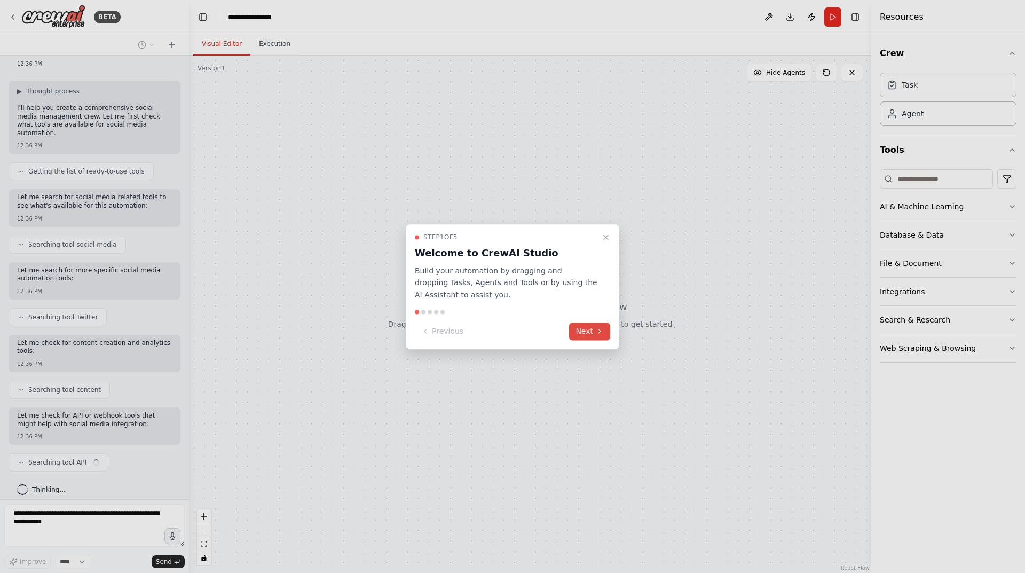
click at [602, 327] on icon at bounding box center [599, 331] width 9 height 9
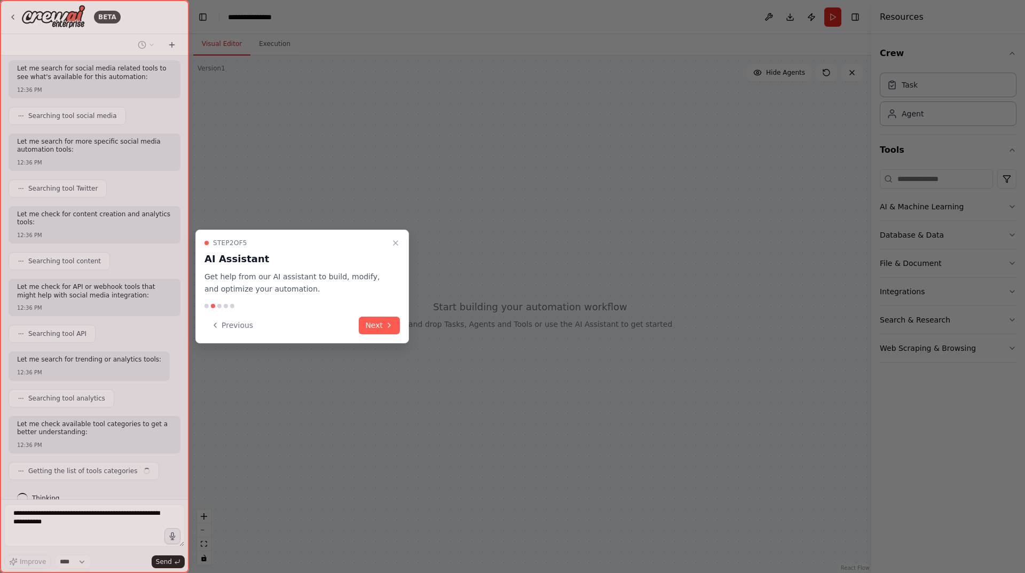
scroll to position [191, 0]
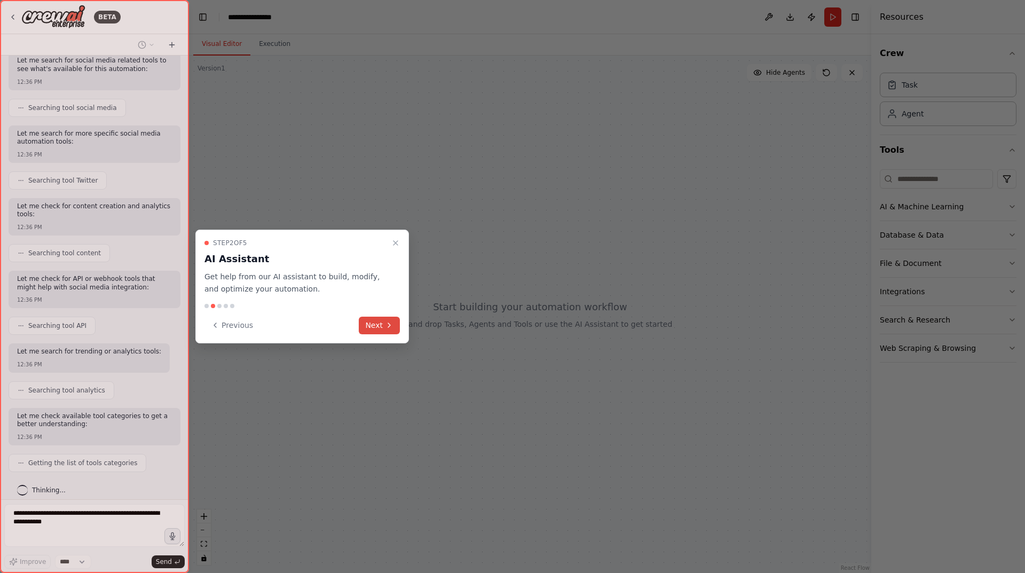
click at [382, 328] on button "Next" at bounding box center [379, 326] width 41 height 18
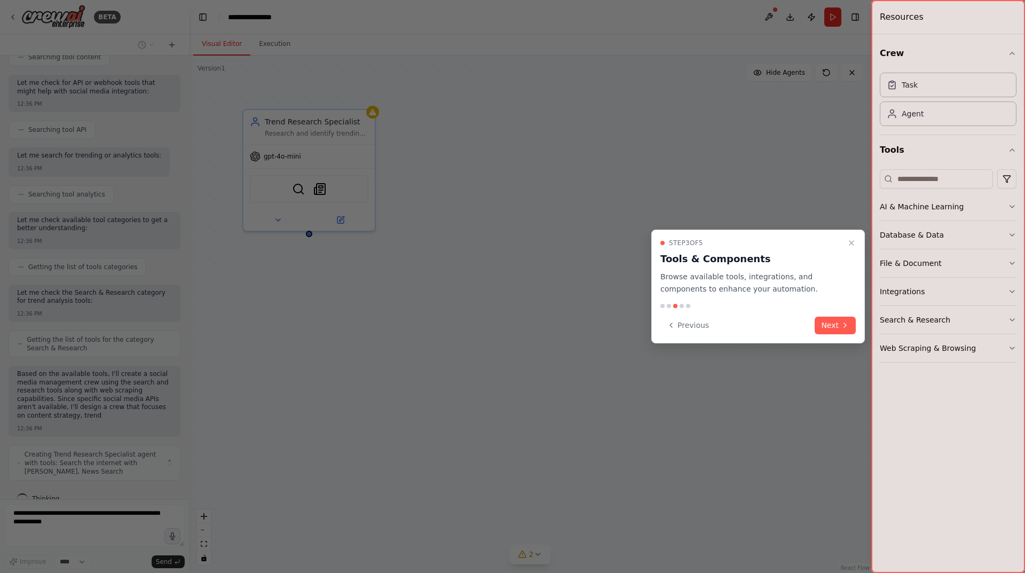
scroll to position [406, 0]
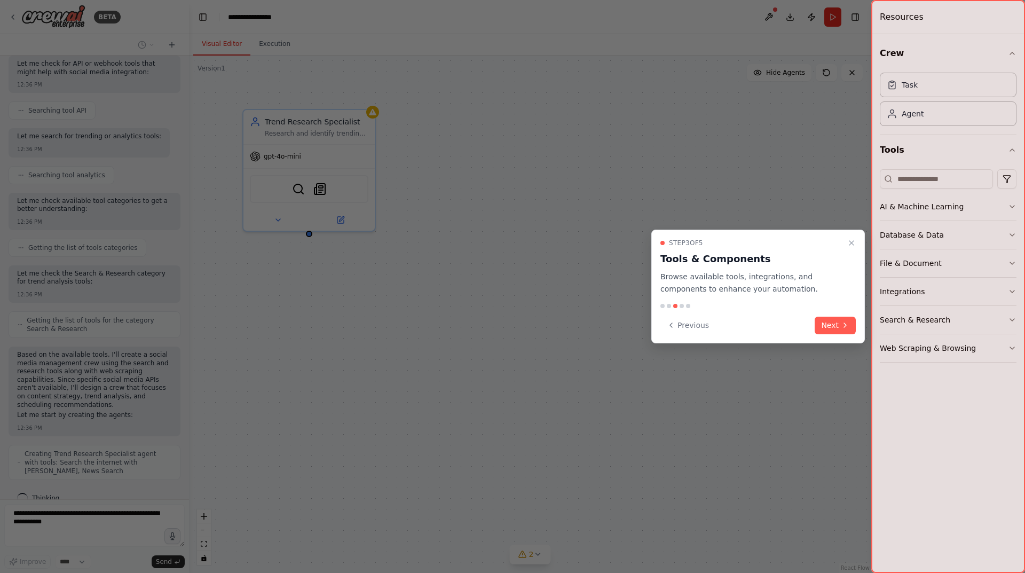
click at [829, 323] on button "Next" at bounding box center [835, 326] width 41 height 18
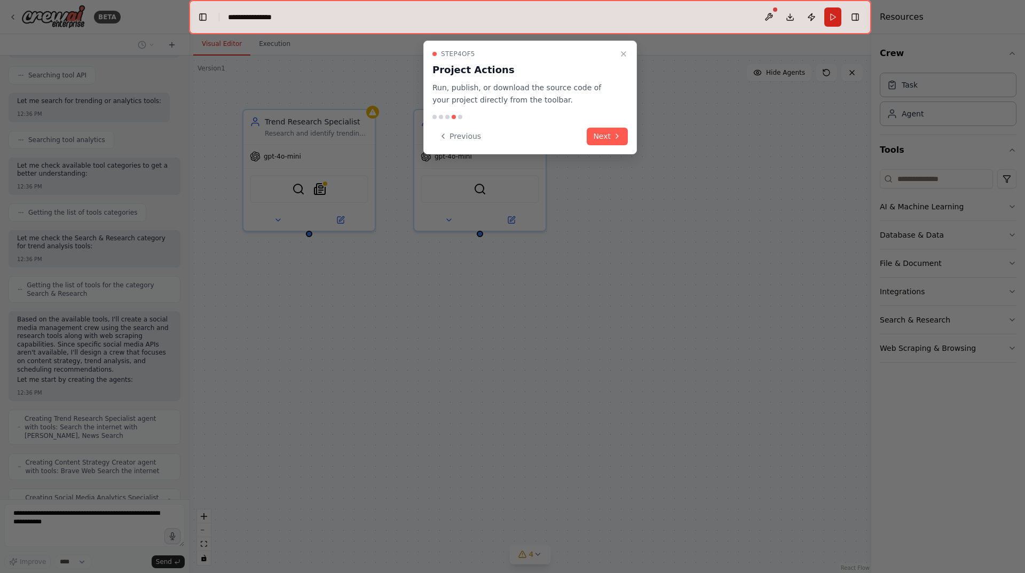
scroll to position [477, 0]
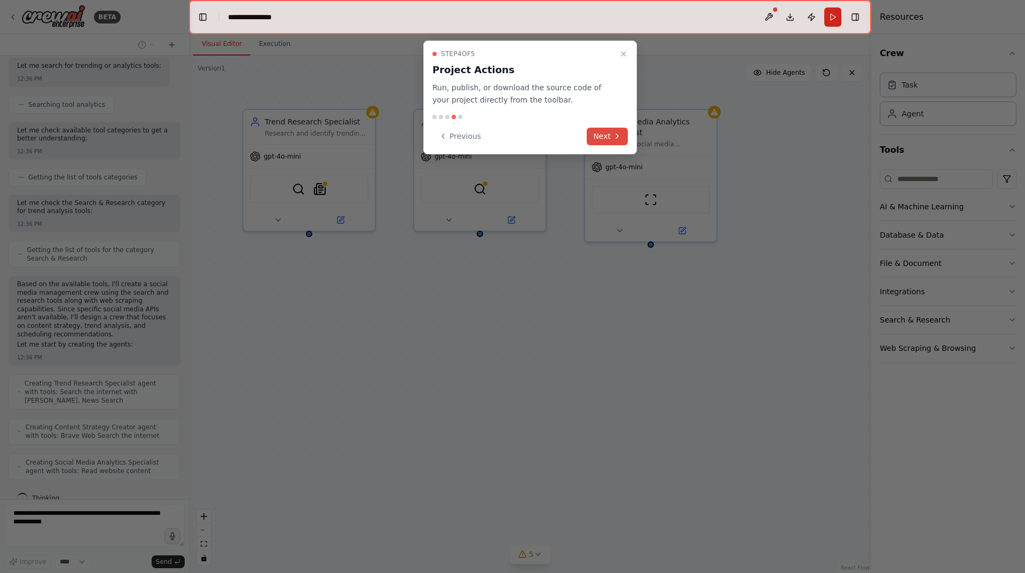
click at [605, 136] on button "Next" at bounding box center [607, 137] width 41 height 18
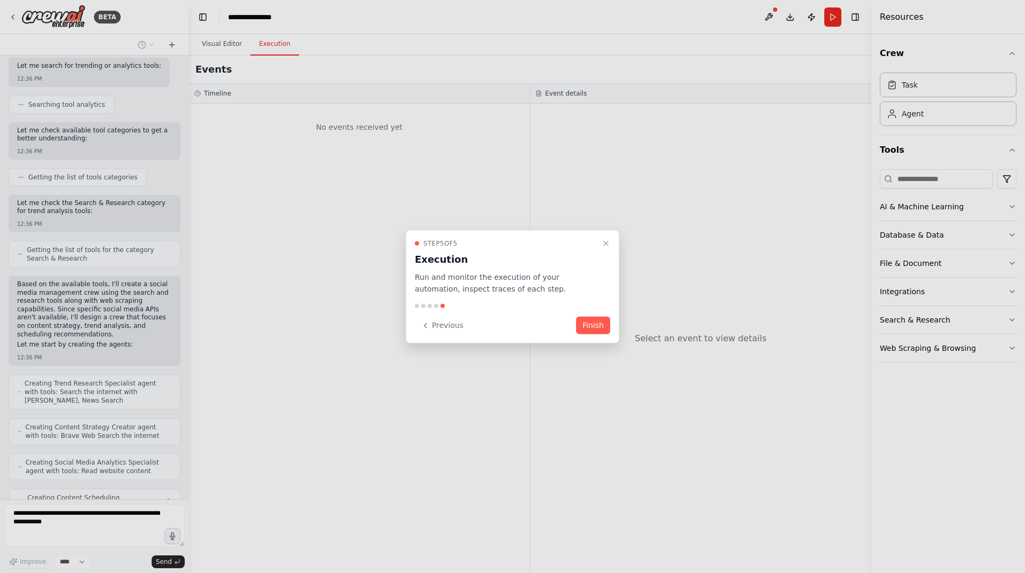
scroll to position [512, 0]
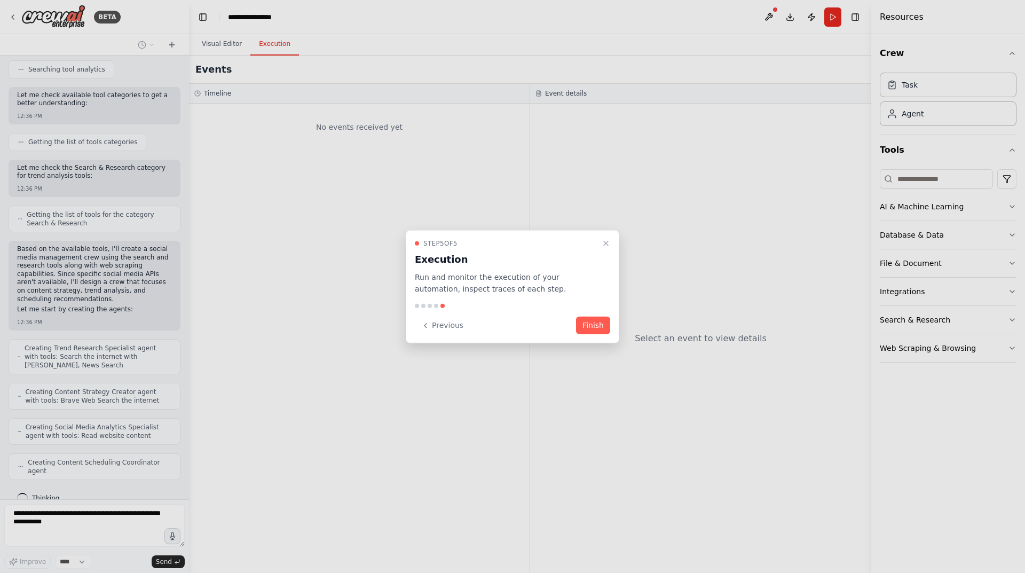
click at [217, 46] on div at bounding box center [512, 286] width 1025 height 573
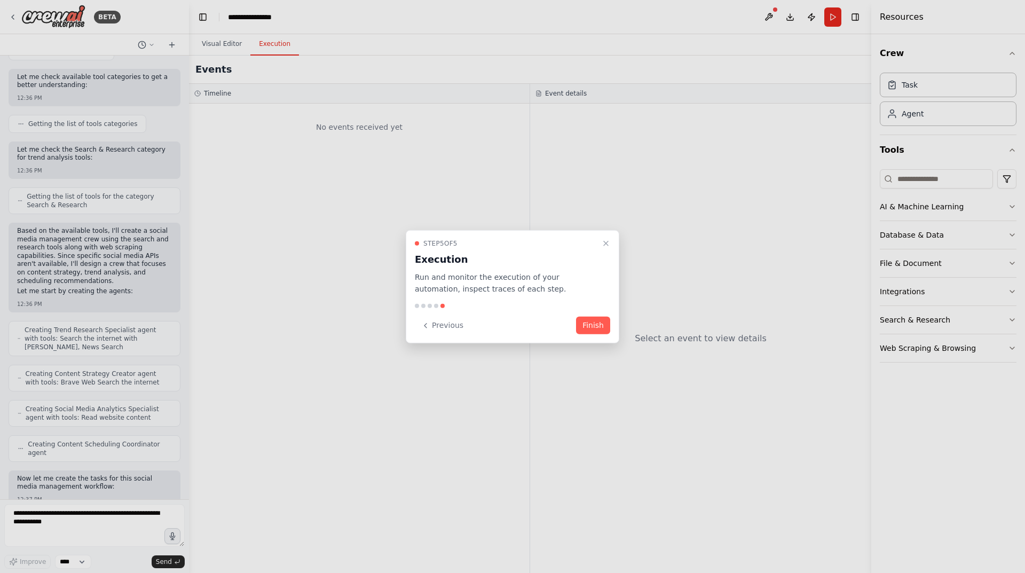
click at [218, 47] on div at bounding box center [512, 286] width 1025 height 573
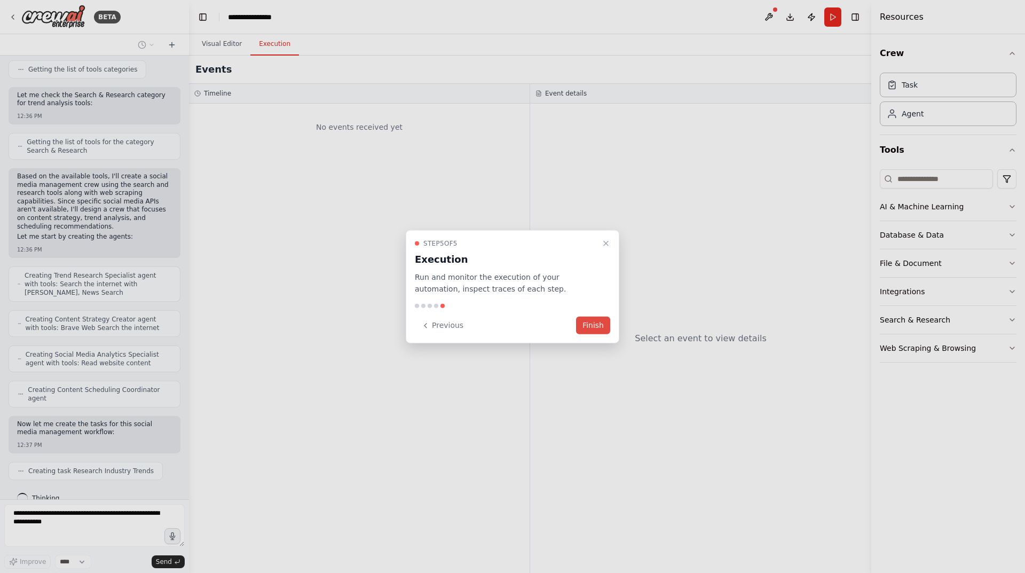
drag, startPoint x: 608, startPoint y: 319, endPoint x: 595, endPoint y: 315, distance: 13.3
click at [607, 319] on button "Finish" at bounding box center [593, 326] width 34 height 18
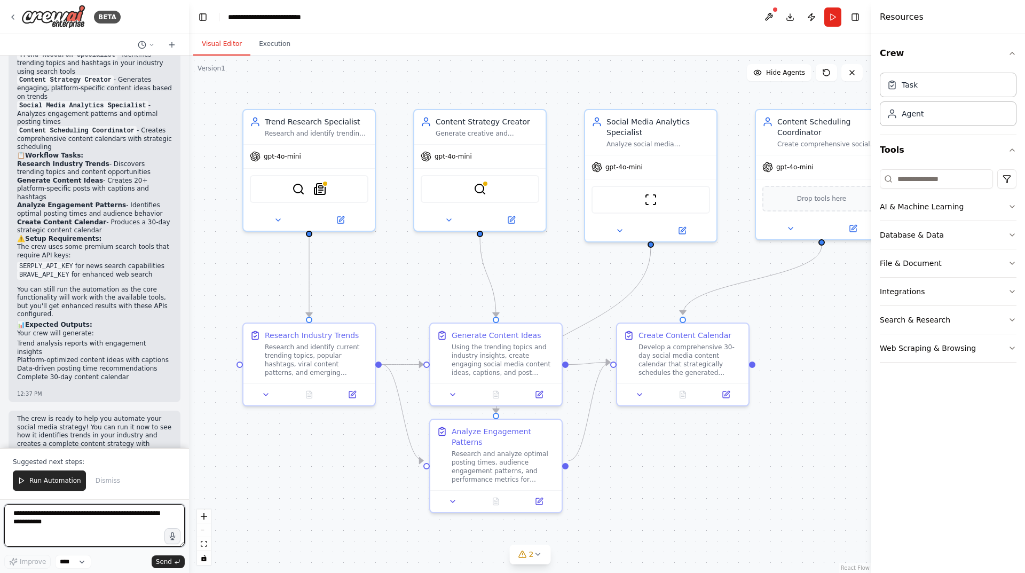
scroll to position [1267, 0]
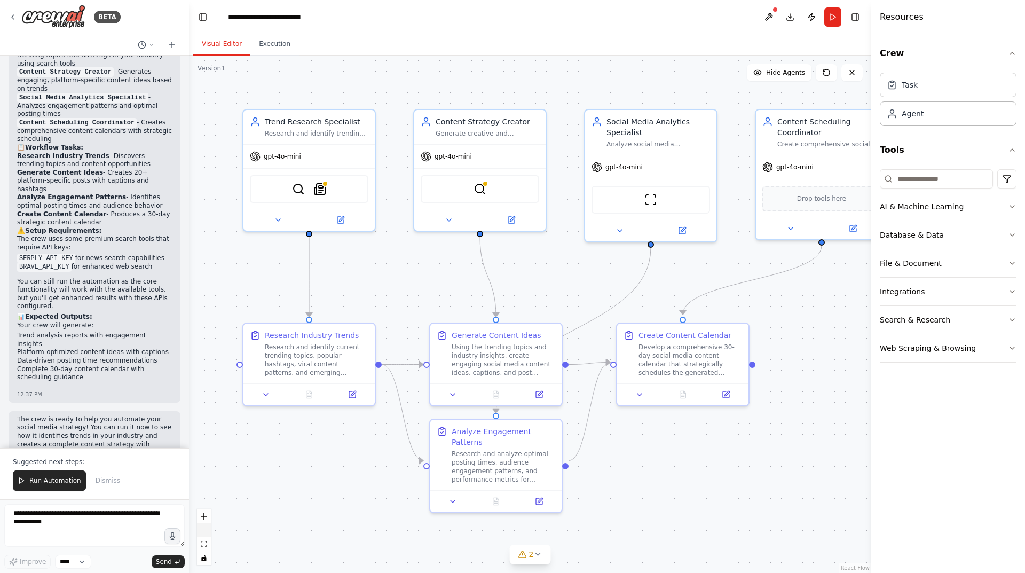
click at [206, 531] on button "zoom out" at bounding box center [204, 530] width 14 height 14
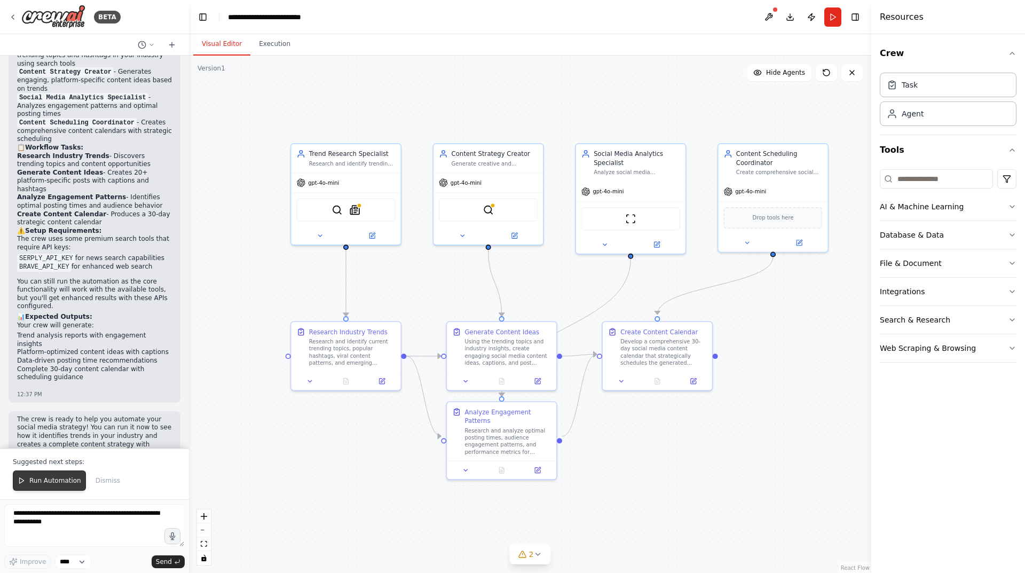
click at [49, 476] on button "Run Automation" at bounding box center [49, 480] width 73 height 20
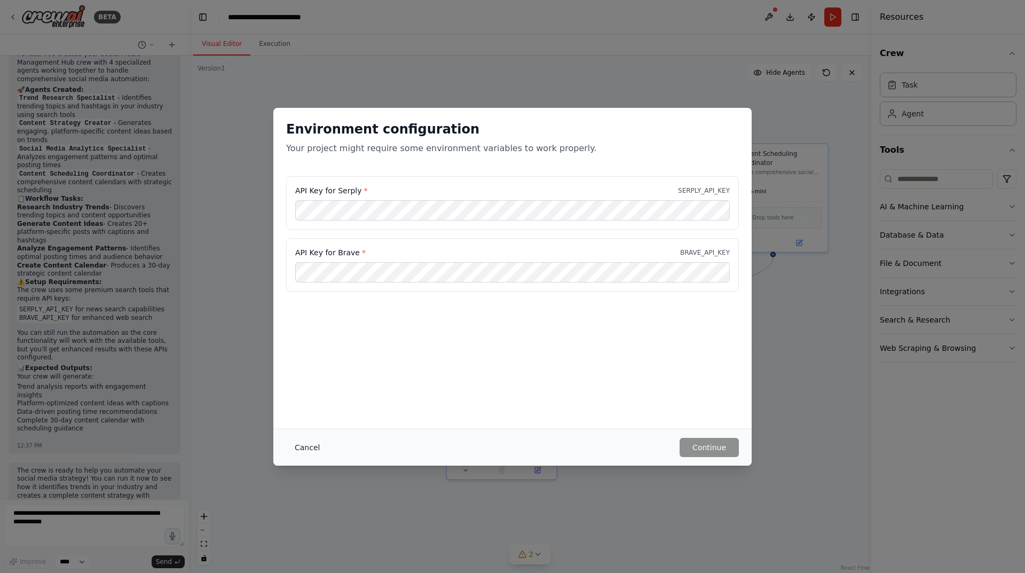
click at [309, 450] on button "Cancel" at bounding box center [307, 447] width 42 height 19
